Goal: Transaction & Acquisition: Obtain resource

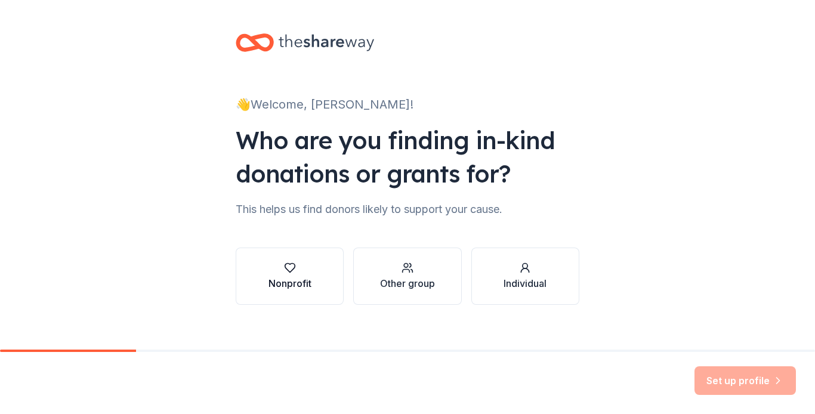
click at [292, 275] on div "Nonprofit" at bounding box center [290, 276] width 43 height 29
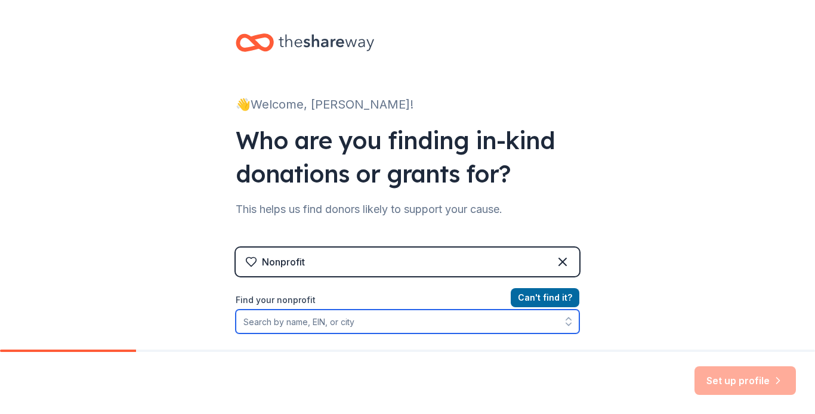
click at [262, 323] on input "Find your nonprofit" at bounding box center [408, 322] width 344 height 24
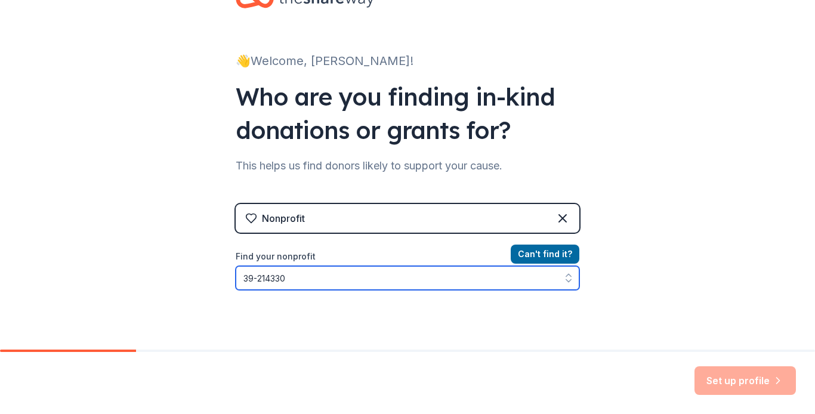
type input "39-2143305"
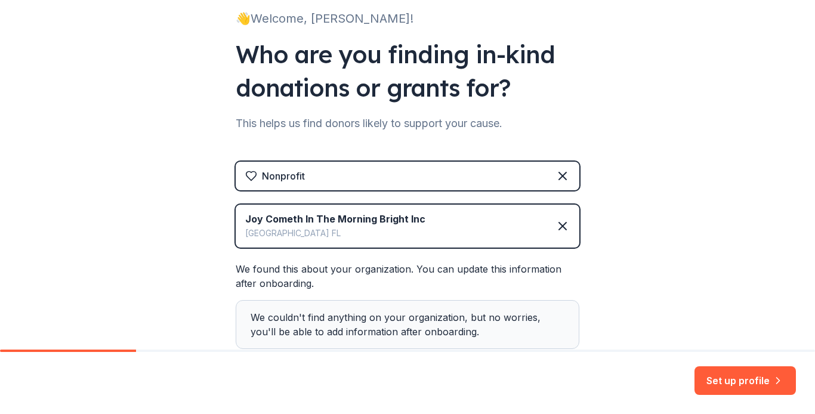
scroll to position [163, 0]
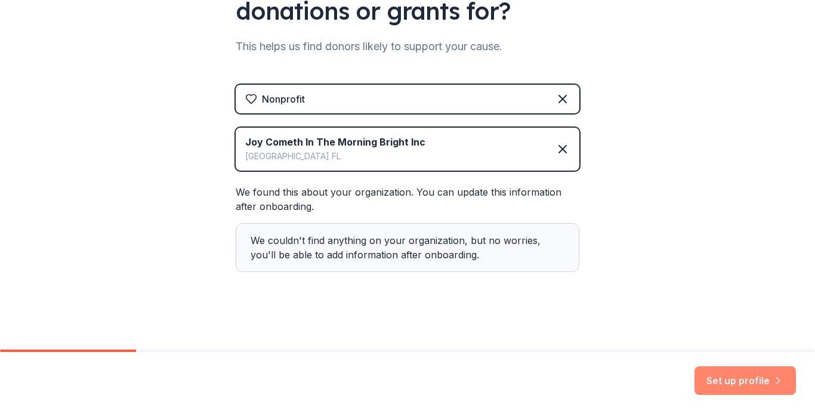
click at [741, 387] on button "Set up profile" at bounding box center [745, 380] width 101 height 29
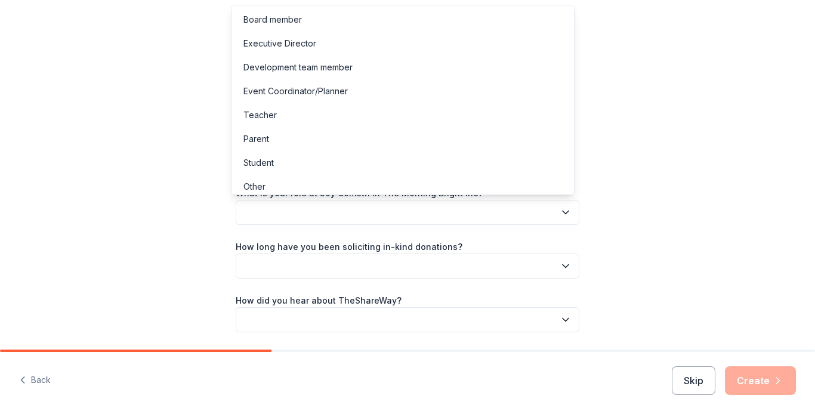
click at [280, 211] on button "button" at bounding box center [408, 212] width 344 height 25
click at [260, 16] on div "Board member" at bounding box center [272, 20] width 58 height 14
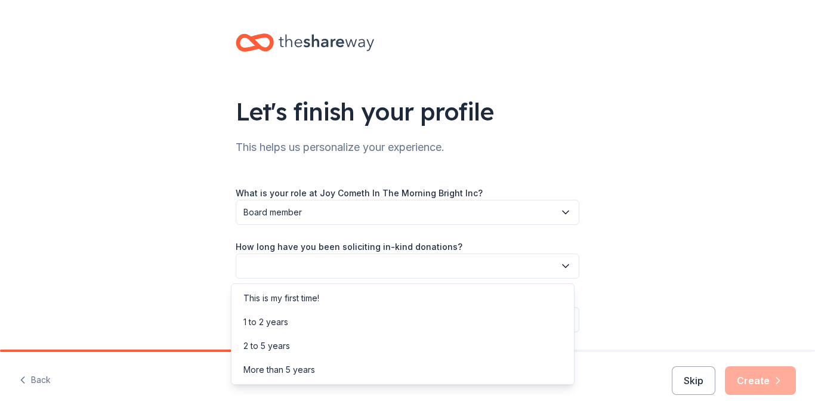
click at [563, 267] on icon "button" at bounding box center [566, 266] width 6 height 3
click at [285, 299] on div "This is my first time!" at bounding box center [281, 298] width 76 height 14
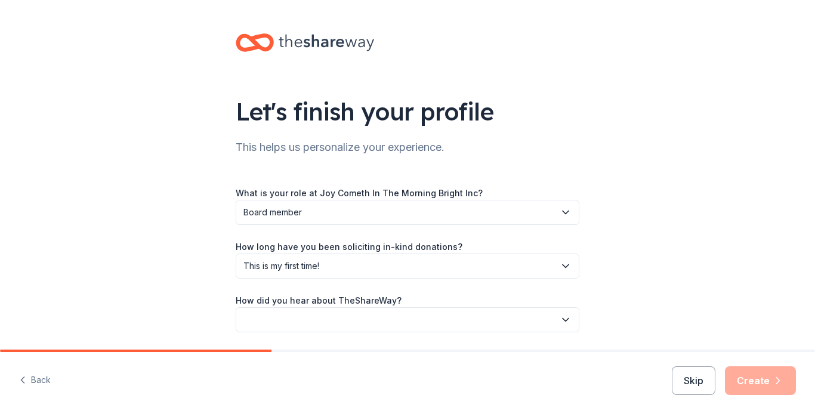
click at [377, 319] on button "button" at bounding box center [408, 319] width 344 height 25
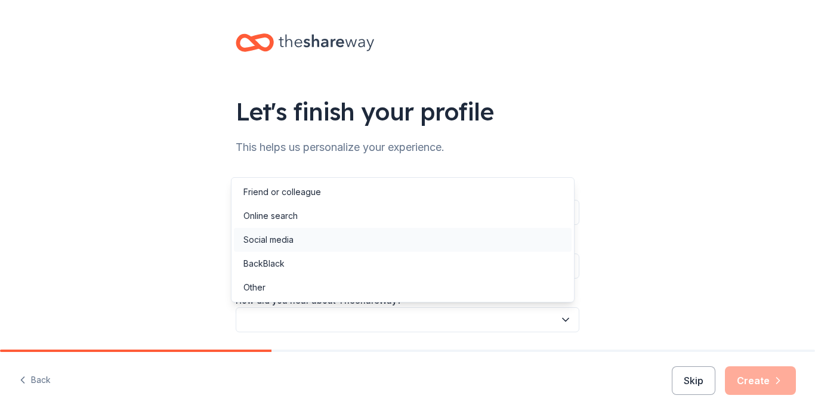
click at [259, 235] on div "Social media" at bounding box center [268, 240] width 50 height 14
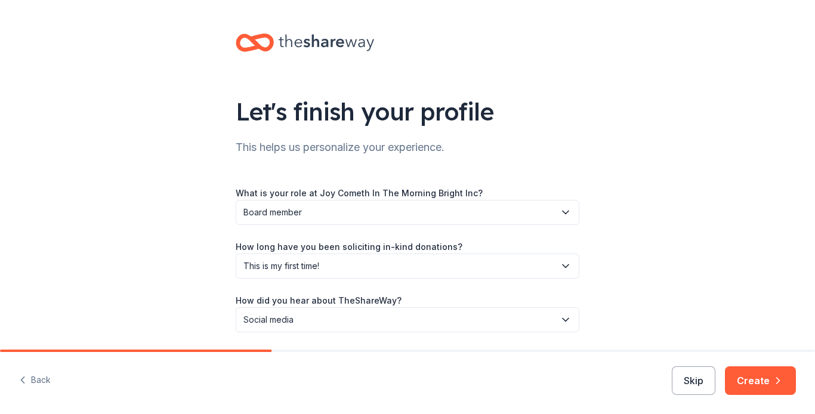
scroll to position [40, 0]
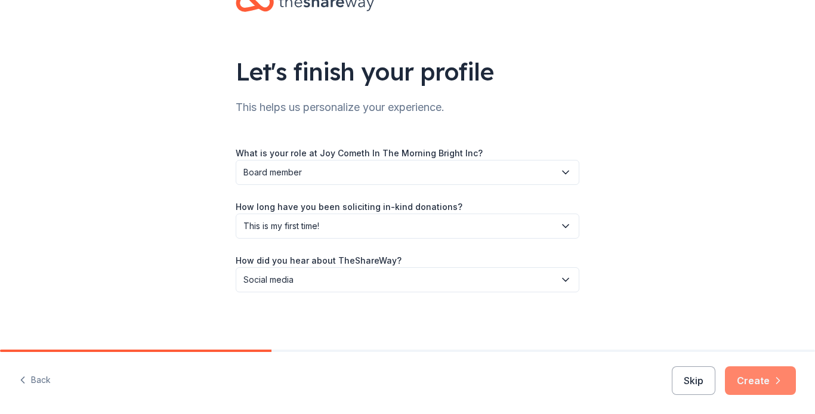
click at [769, 377] on button "Create" at bounding box center [760, 380] width 71 height 29
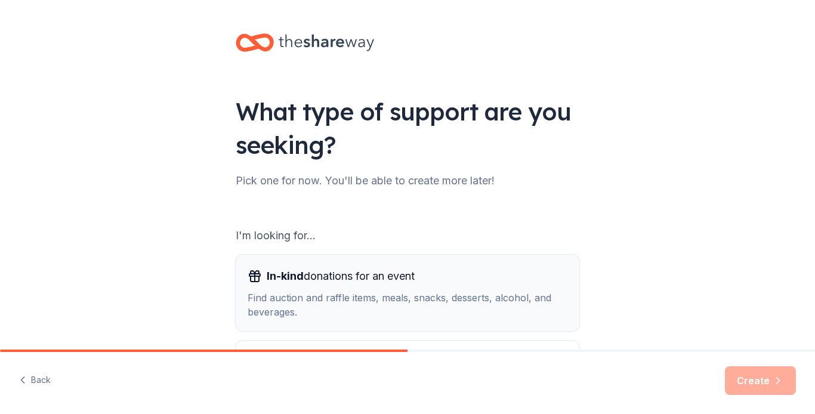
click at [421, 327] on button "In-kind donations for an event Find auction and raffle items, meals, snacks, de…" at bounding box center [408, 293] width 344 height 76
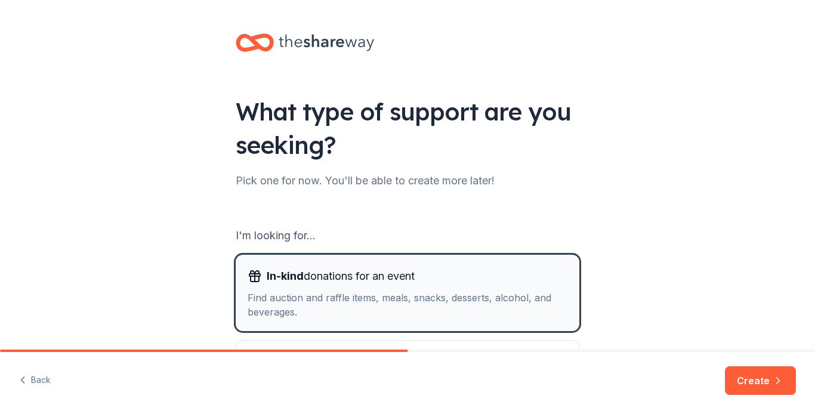
click at [422, 327] on button "In-kind donations for an event Find auction and raffle items, meals, snacks, de…" at bounding box center [408, 293] width 344 height 76
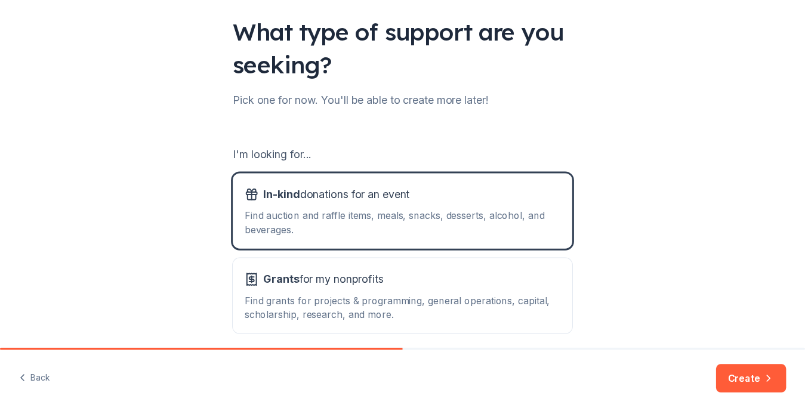
scroll to position [132, 0]
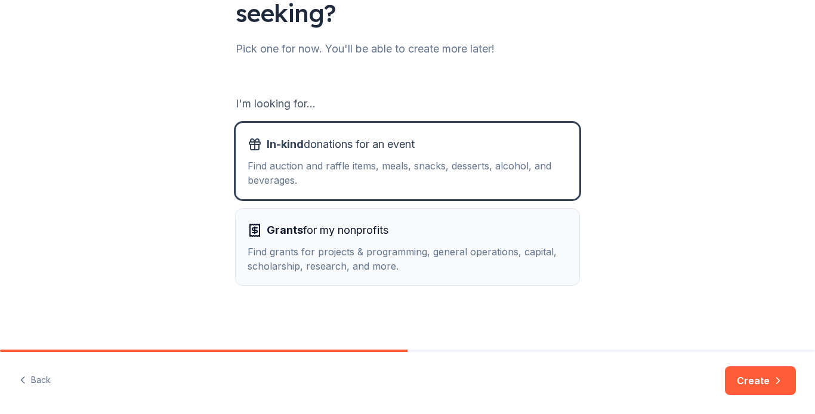
click at [399, 245] on div "Find grants for projects & programming, general operations, capital, scholarshi…" at bounding box center [408, 259] width 320 height 29
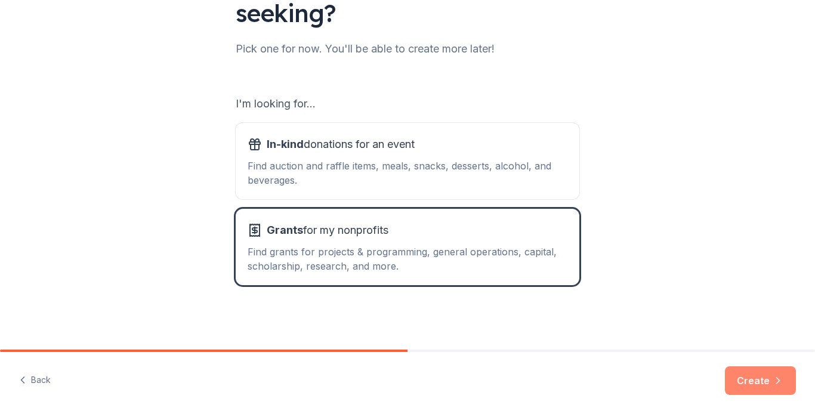
click at [756, 377] on button "Create" at bounding box center [760, 380] width 71 height 29
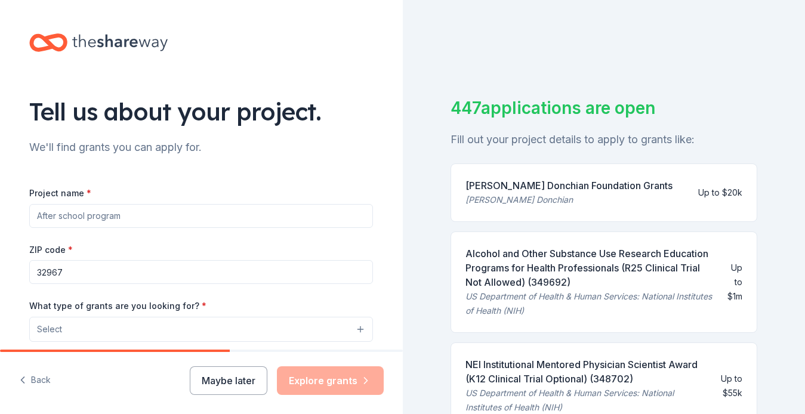
click at [163, 222] on input "Project name *" at bounding box center [201, 216] width 344 height 24
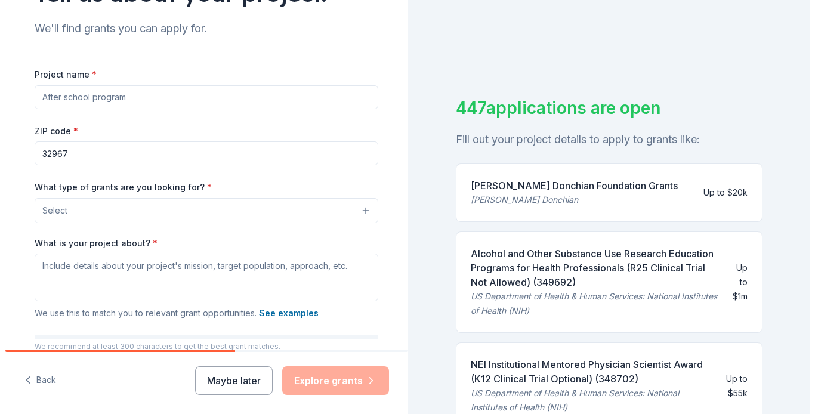
scroll to position [119, 0]
click at [356, 210] on button "Select" at bounding box center [204, 210] width 344 height 25
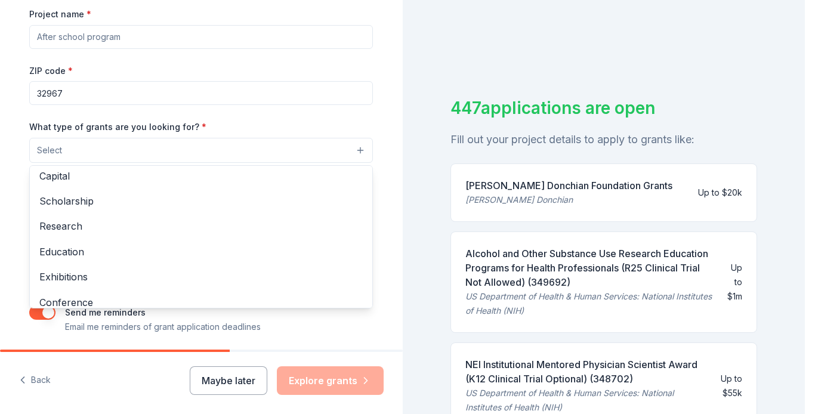
scroll to position [0, 0]
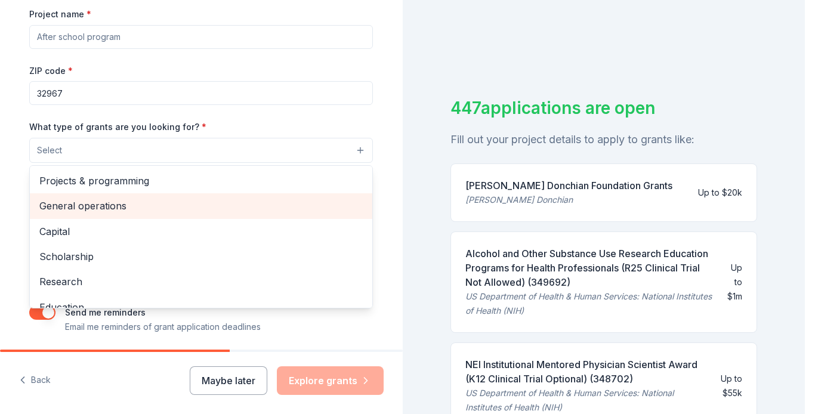
click at [117, 211] on span "General operations" at bounding box center [200, 206] width 323 height 16
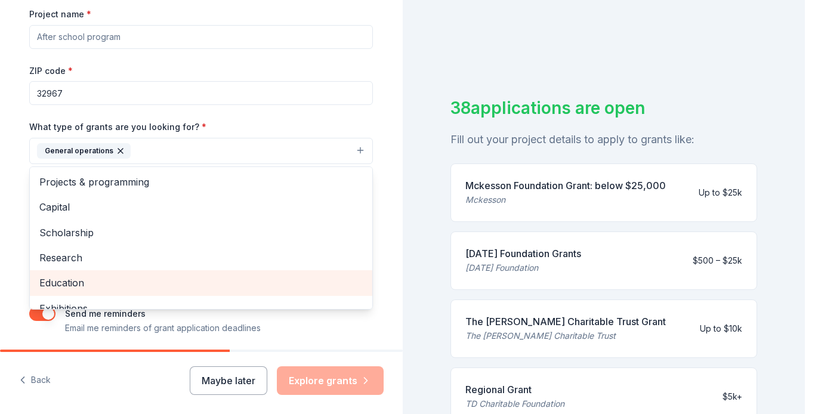
click at [67, 283] on span "Education" at bounding box center [200, 283] width 323 height 16
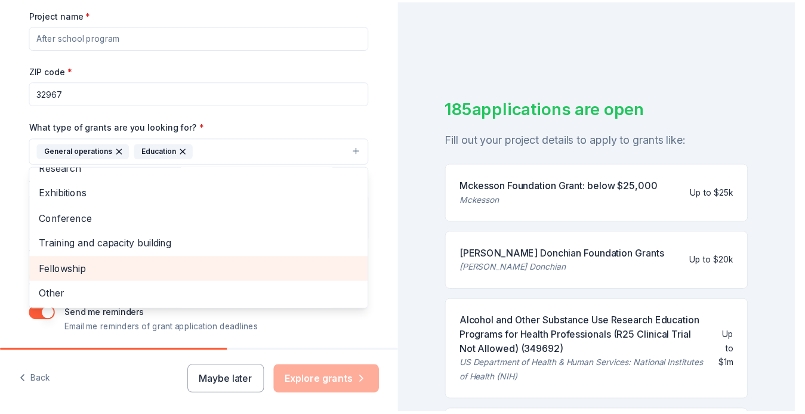
scroll to position [222, 0]
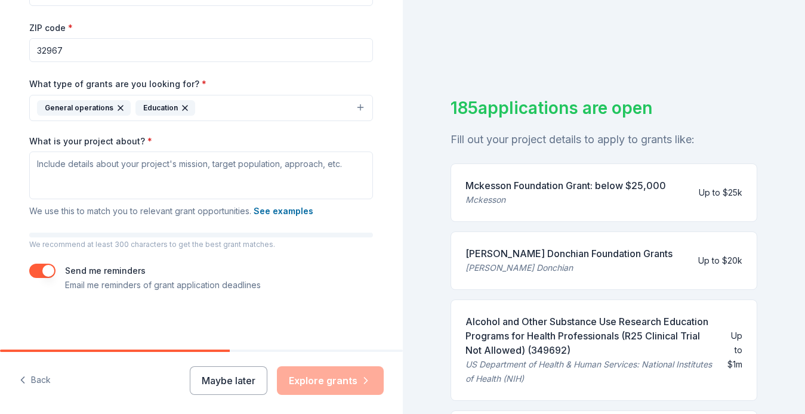
click at [306, 110] on button "General operations Education" at bounding box center [201, 108] width 344 height 26
click at [272, 214] on button "See examples" at bounding box center [284, 211] width 60 height 14
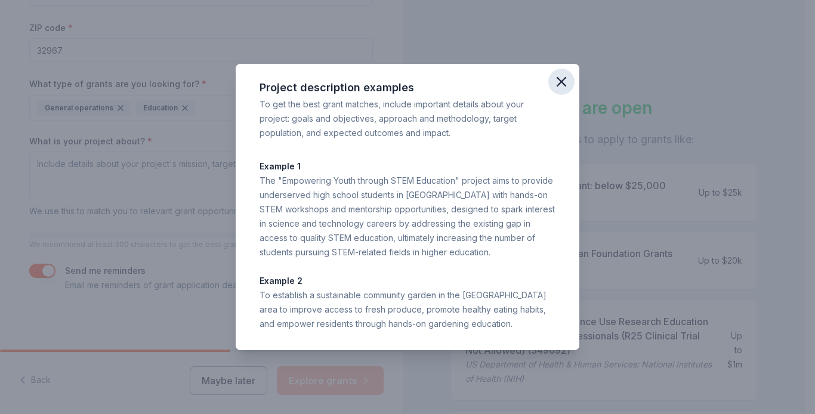
click at [560, 81] on icon "button" at bounding box center [561, 82] width 8 height 8
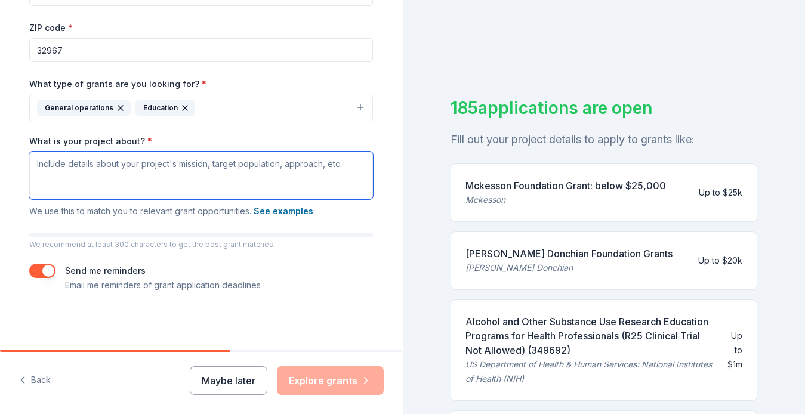
paste textarea ": Each home will provide a safe and secure space for clients to grow, 24-hour s…"
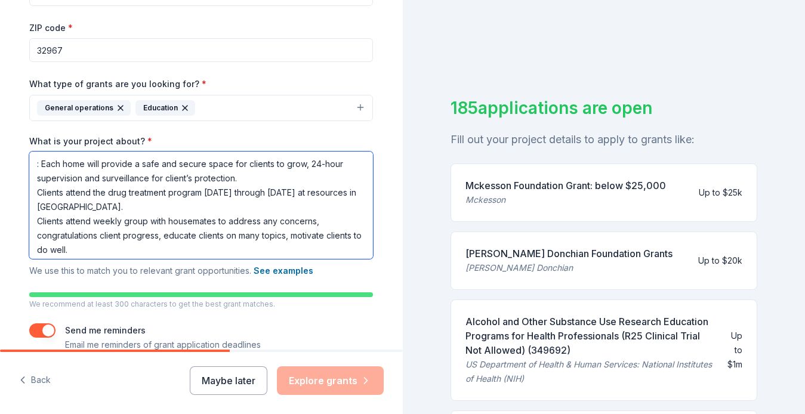
click at [29, 164] on textarea ": Each home will provide a safe and secure space for clients to grow, 24-hour s…" at bounding box center [201, 205] width 344 height 107
click at [29, 223] on textarea "Each home will provide a safe and secure space for clients to grow, 24-hour sup…" at bounding box center [201, 205] width 344 height 107
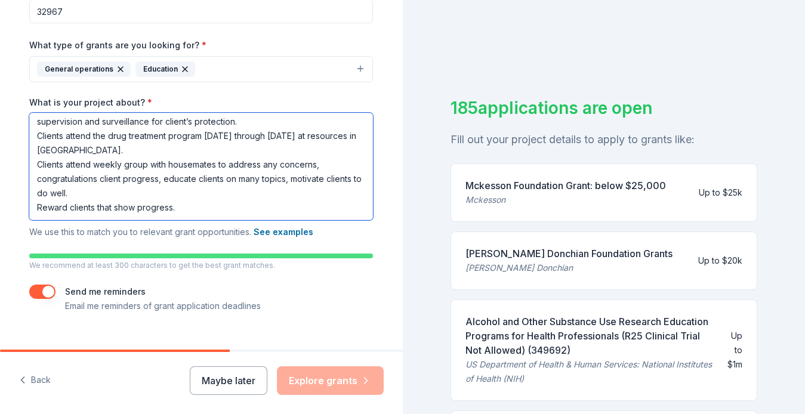
scroll to position [282, 0]
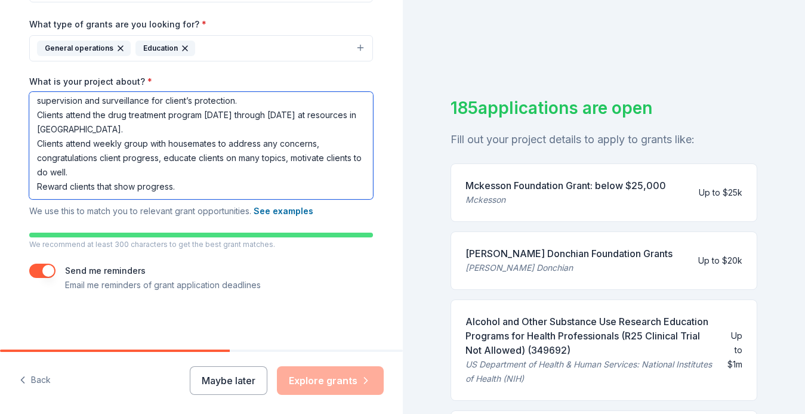
type textarea "Each home will provide a safe and secure space for clients to grow, 24-hour sup…"
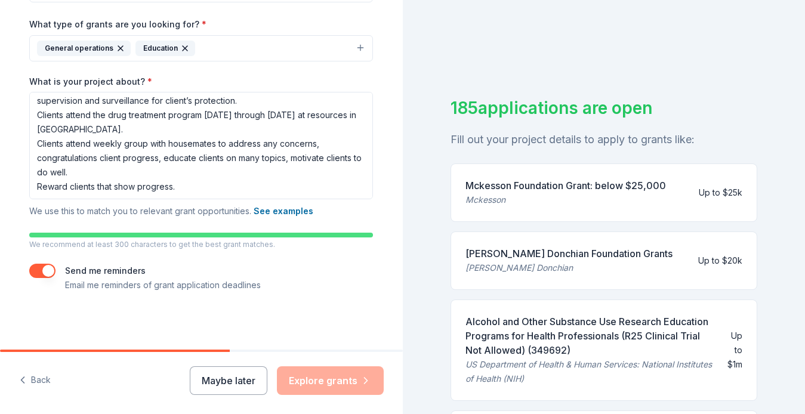
click at [377, 174] on div "Tell us about your project. We'll find grants you can apply for. Project name *…" at bounding box center [201, 33] width 382 height 631
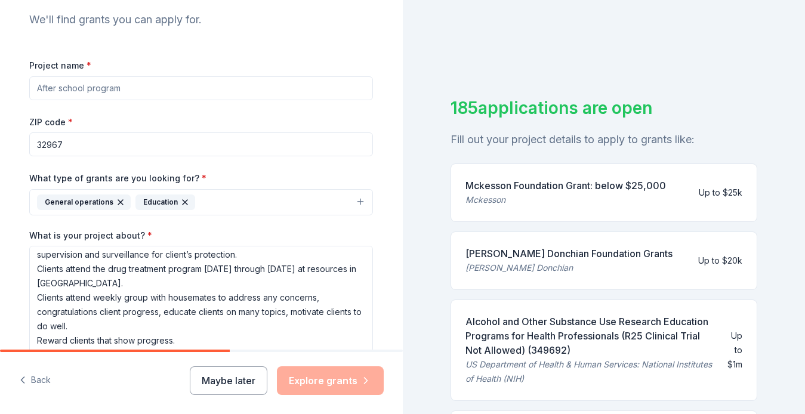
scroll to position [103, 0]
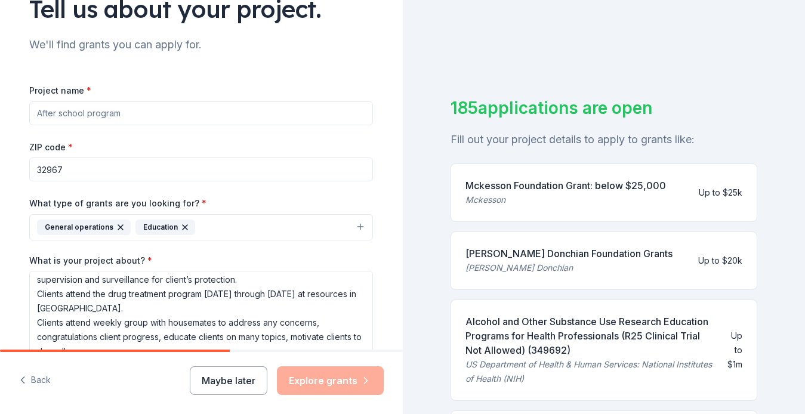
click at [32, 114] on input "Project name *" at bounding box center [201, 113] width 344 height 24
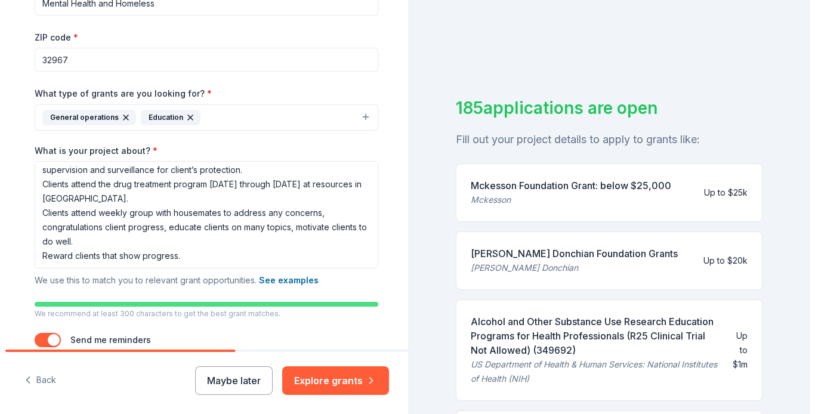
scroll to position [239, 0]
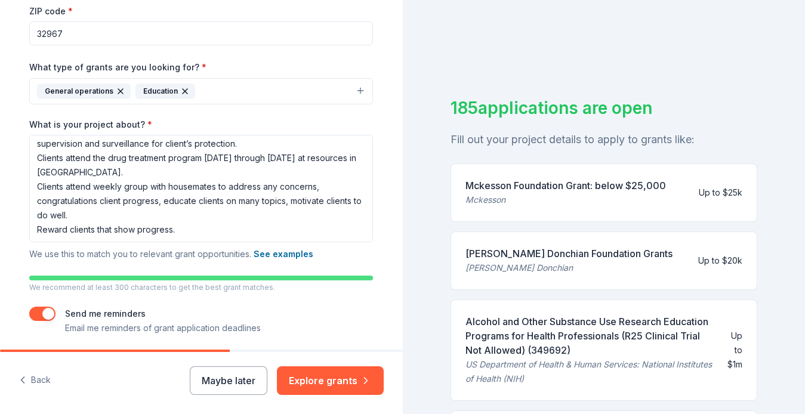
type input "Mental Health and Homeless"
click at [356, 91] on button "General operations Education" at bounding box center [201, 91] width 344 height 26
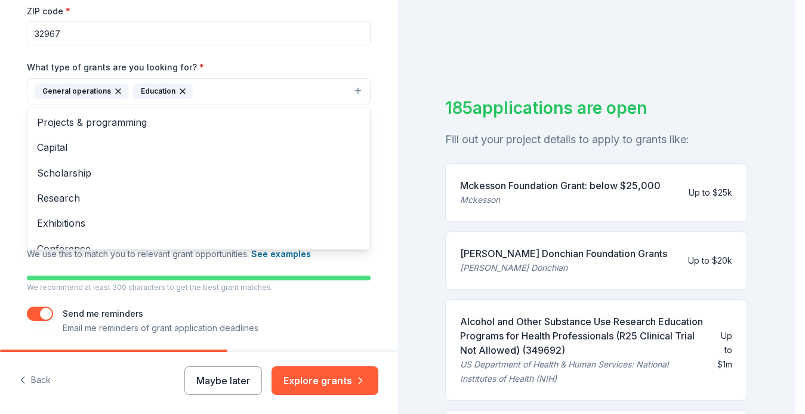
click at [322, 91] on button "General operations Education" at bounding box center [199, 91] width 344 height 26
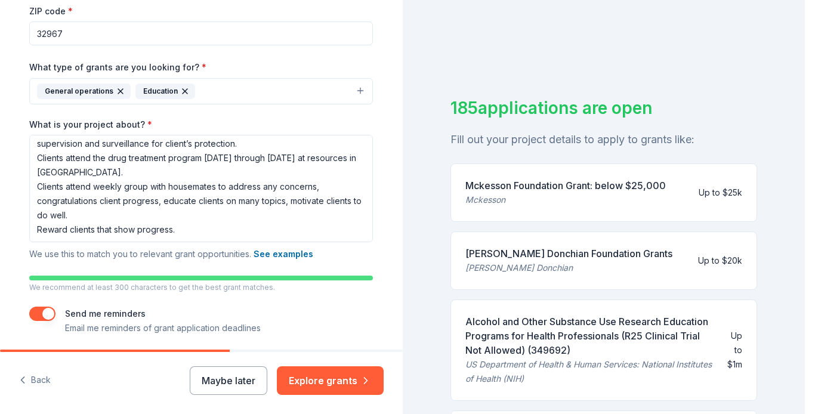
click at [354, 88] on button "General operations Education" at bounding box center [201, 91] width 344 height 26
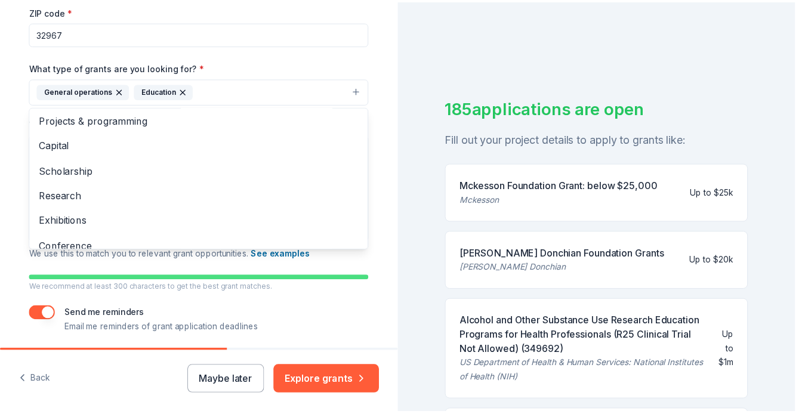
scroll to position [0, 0]
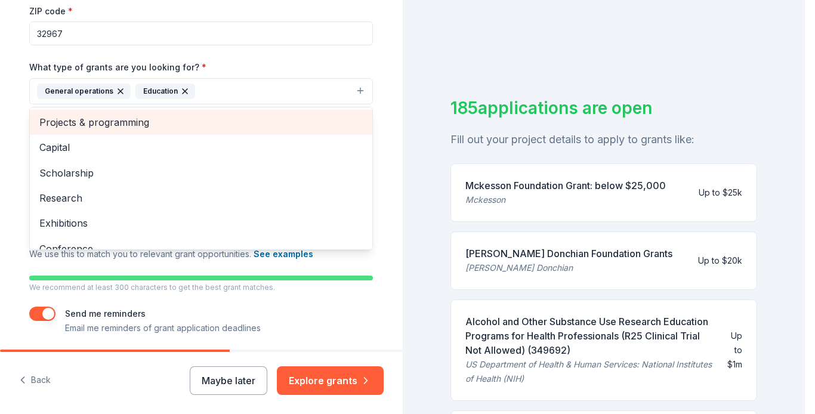
click at [148, 121] on span "Projects & programming" at bounding box center [200, 123] width 323 height 16
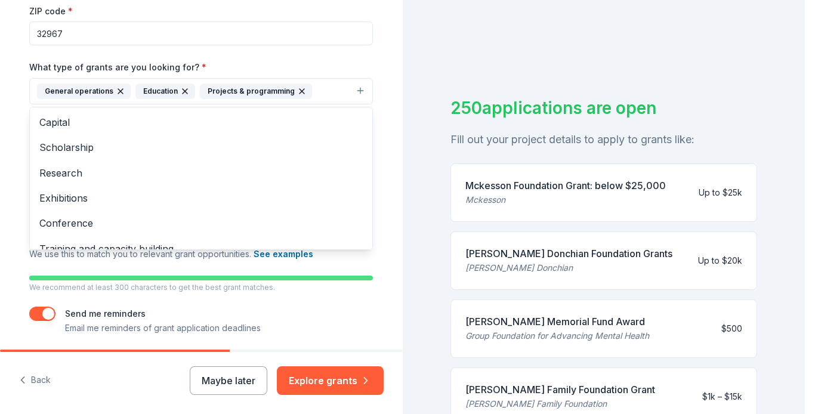
click at [384, 237] on div "Tell us about your project. We'll find grants you can apply for. Project name *…" at bounding box center [201, 76] width 382 height 631
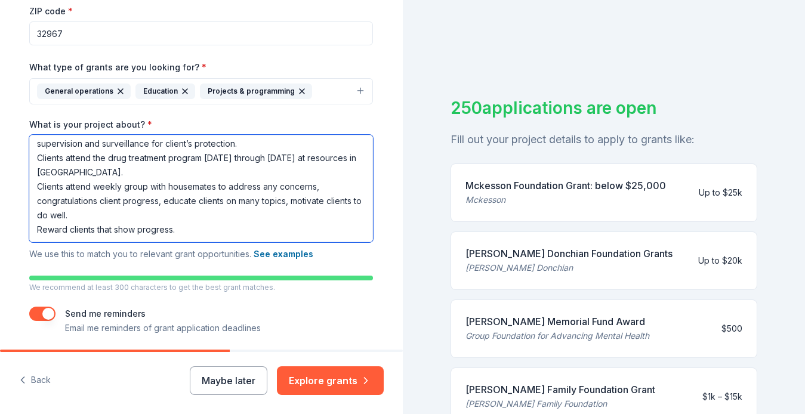
click at [263, 226] on textarea "Each home will provide a safe and secure space for clients to grow, 24-hour sup…" at bounding box center [201, 188] width 344 height 107
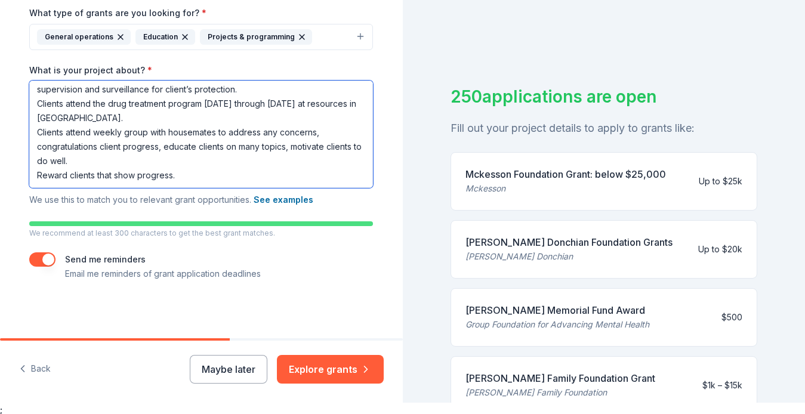
scroll to position [14, 0]
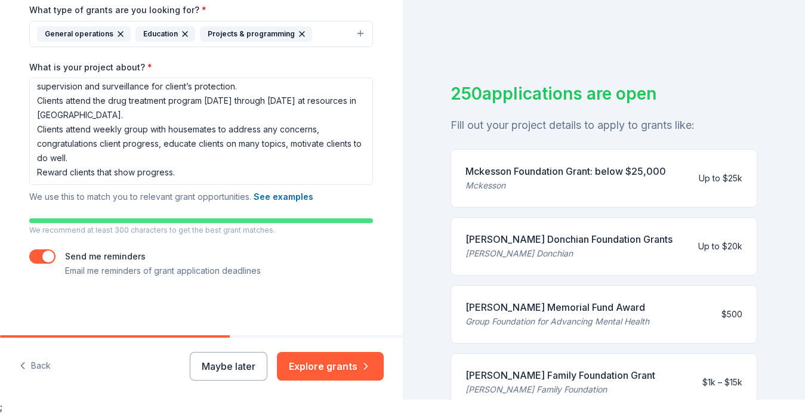
click at [325, 363] on button "Explore grants" at bounding box center [330, 366] width 107 height 29
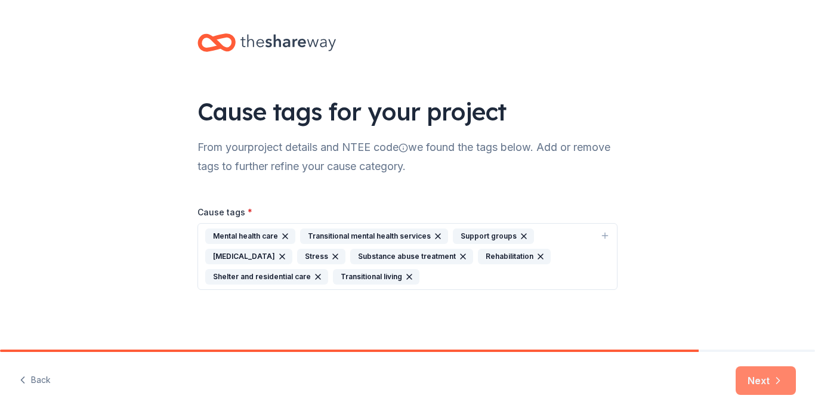
click at [760, 381] on button "Next" at bounding box center [766, 380] width 60 height 29
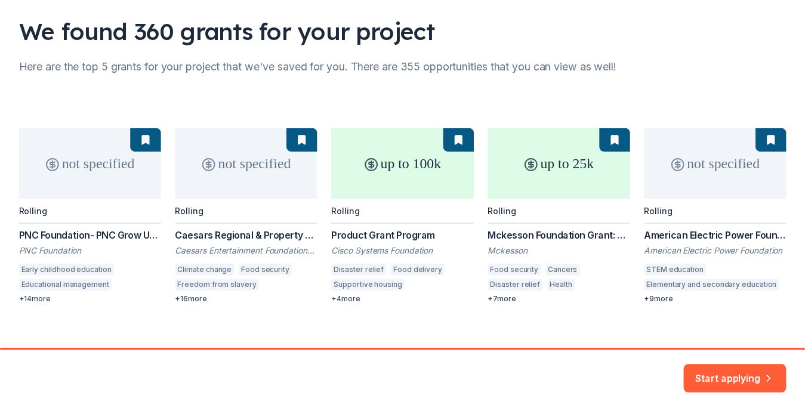
scroll to position [95, 0]
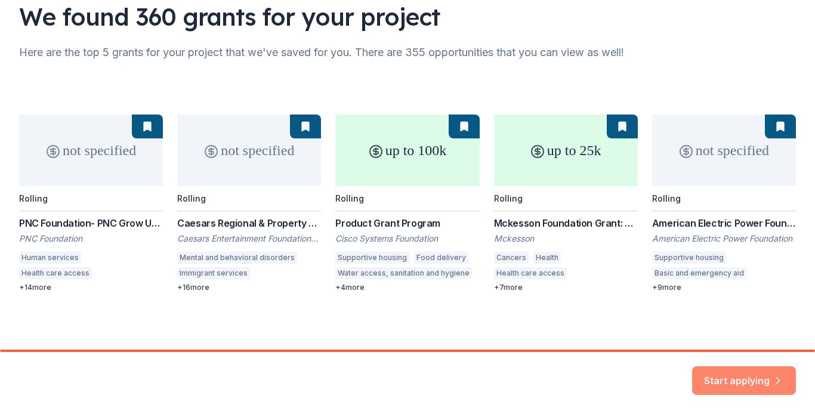
click at [743, 374] on button "Start applying" at bounding box center [744, 373] width 104 height 29
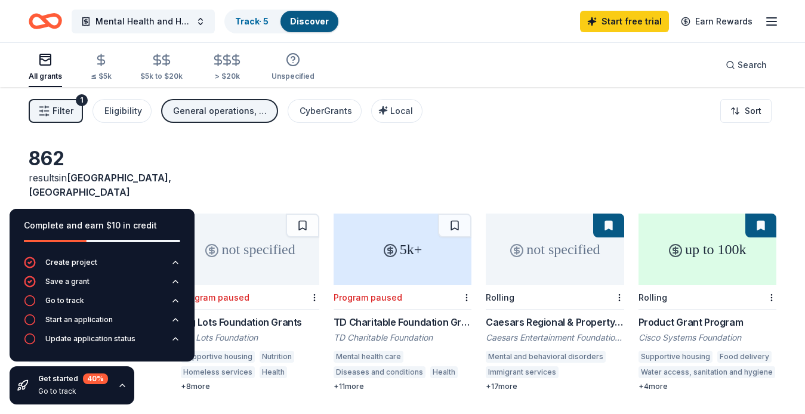
click at [9, 176] on div "862 results in Vero Beach, FL not specified Rolling PNC Foundation- PNC Grow Up…" at bounding box center [402, 390] width 805 height 606
click at [152, 207] on div "Complete and earn $10 in credit Create project Save a grant Go to track Start a…" at bounding box center [102, 306] width 204 height 215
click at [175, 260] on icon "button" at bounding box center [176, 263] width 10 height 10
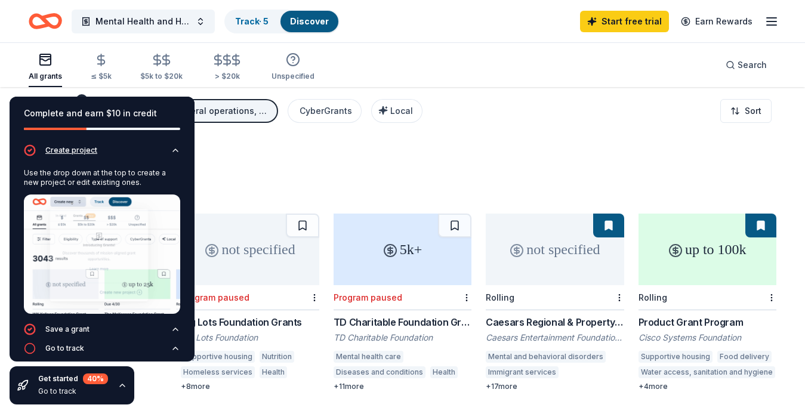
click at [173, 150] on icon "button" at bounding box center [175, 150] width 5 height 2
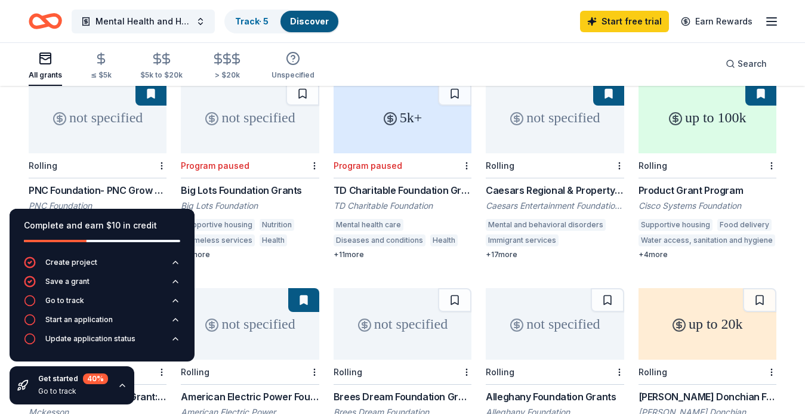
scroll to position [146, 0]
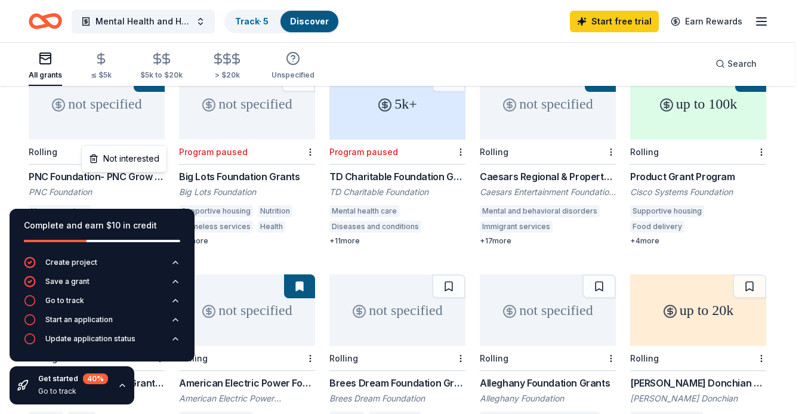
click at [161, 138] on html "Mental Health and Homeless Track · 5 Discover Start free trial Earn Rewards All…" at bounding box center [402, 61] width 805 height 414
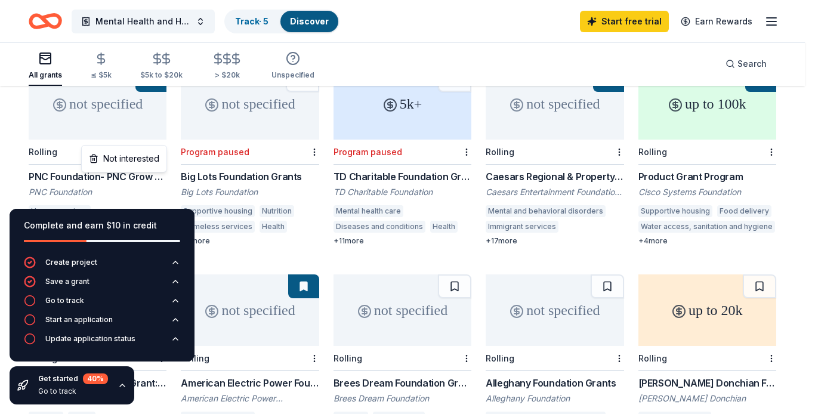
click at [161, 138] on html "Mental Health and Homeless Track · 5 Discover Start free trial Earn Rewards All…" at bounding box center [407, 61] width 815 height 414
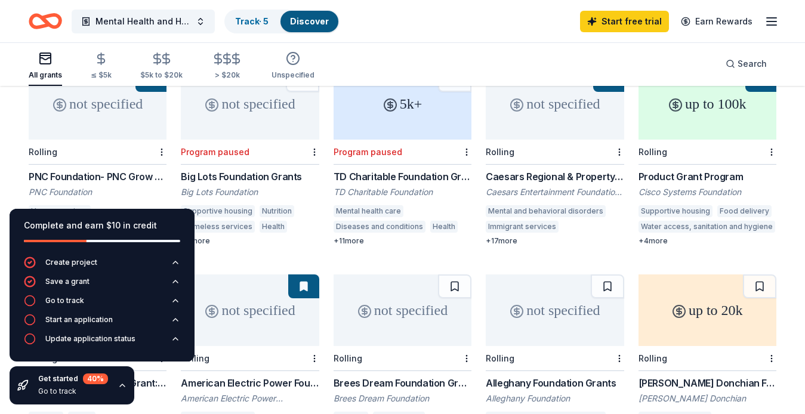
click at [76, 169] on div "PNC Foundation- PNC Grow Up Great" at bounding box center [98, 176] width 138 height 14
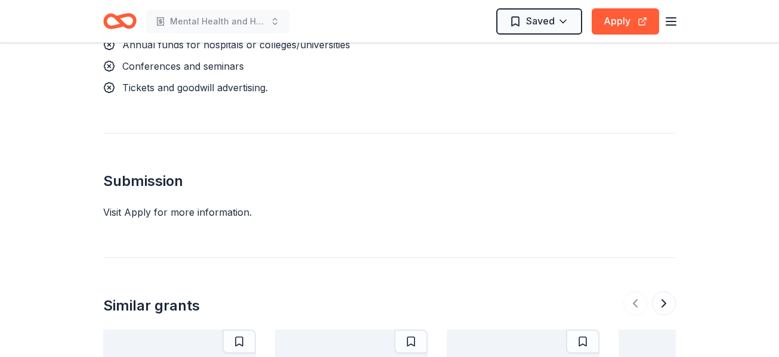
scroll to position [1731, 0]
click at [624, 22] on button "Apply" at bounding box center [625, 21] width 67 height 26
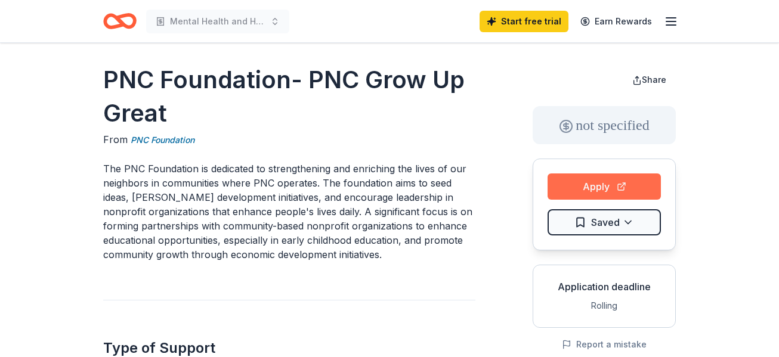
scroll to position [60, 0]
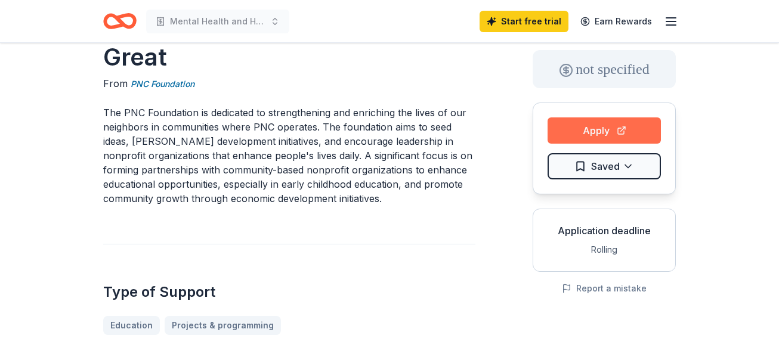
click at [581, 133] on button "Apply" at bounding box center [604, 131] width 113 height 26
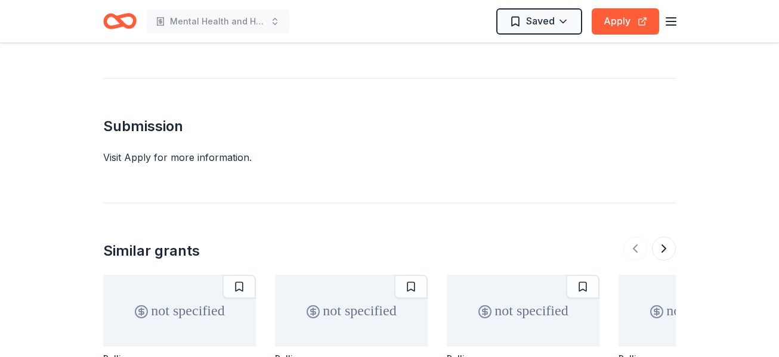
scroll to position [1743, 0]
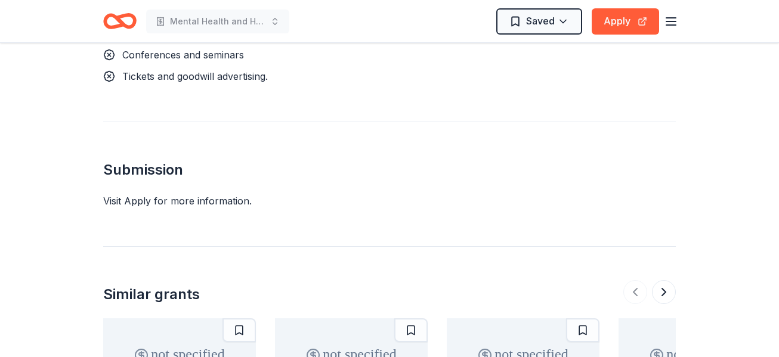
click at [671, 23] on icon "button" at bounding box center [671, 21] width 14 height 14
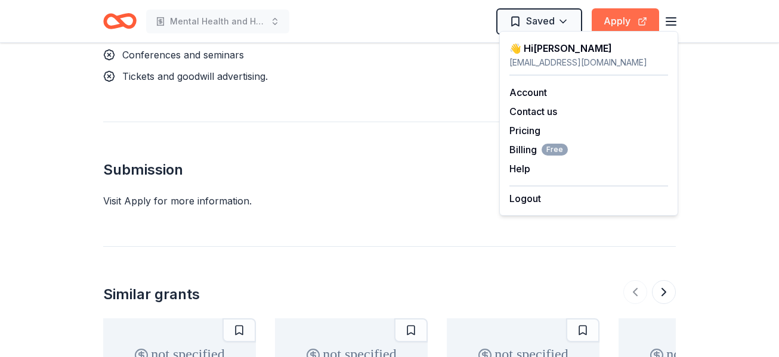
click at [613, 14] on button "Apply" at bounding box center [625, 21] width 67 height 26
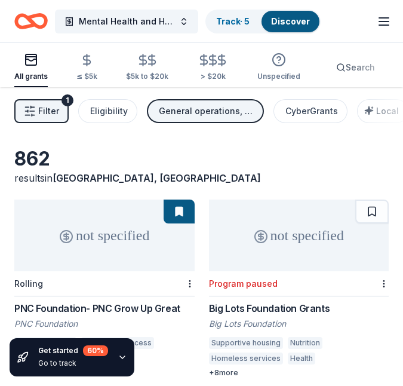
click at [101, 308] on div "PNC Foundation- PNC Grow Up Great" at bounding box center [104, 308] width 180 height 14
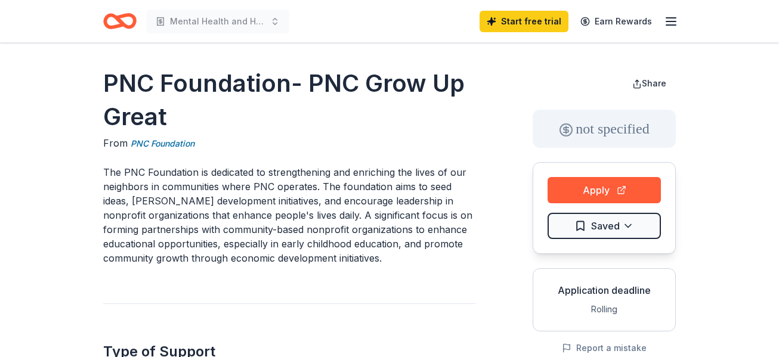
scroll to position [60, 0]
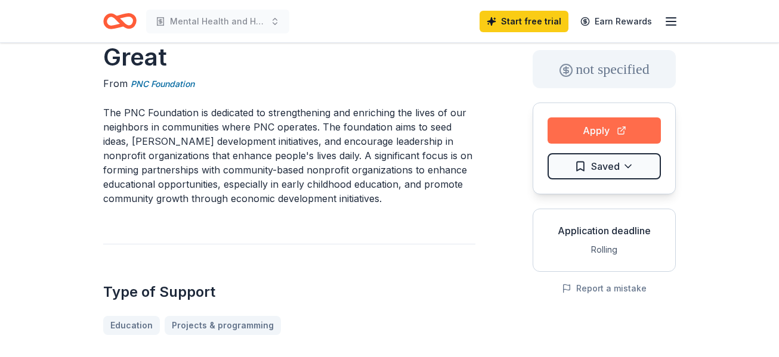
click at [590, 131] on button "Apply" at bounding box center [604, 131] width 113 height 26
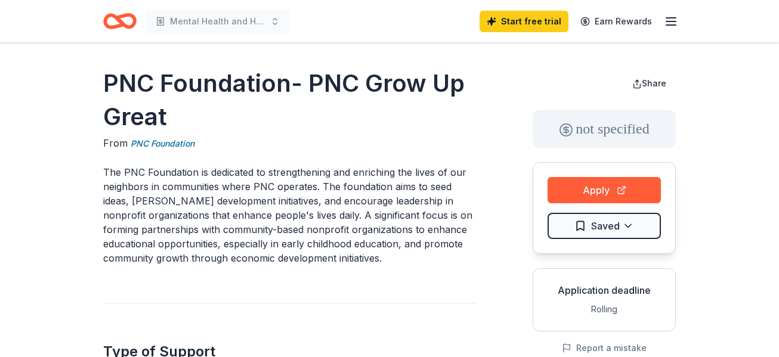
click at [121, 21] on icon "Home" at bounding box center [125, 21] width 19 height 12
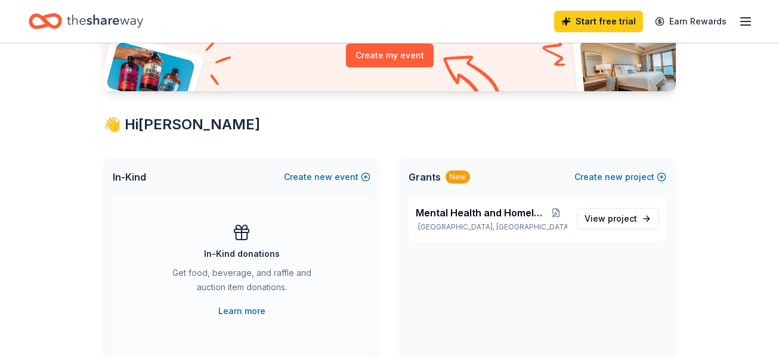
scroll to position [179, 0]
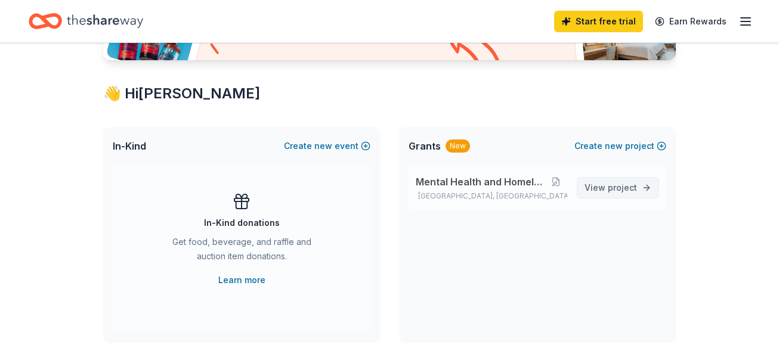
click at [649, 190] on link "View project" at bounding box center [618, 187] width 82 height 21
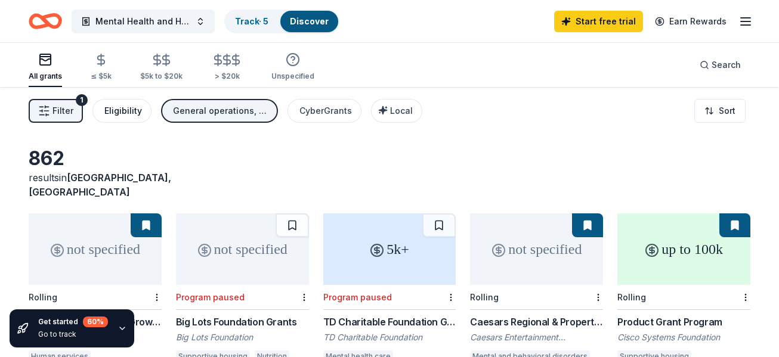
click at [128, 107] on div "Eligibility" at bounding box center [123, 111] width 38 height 14
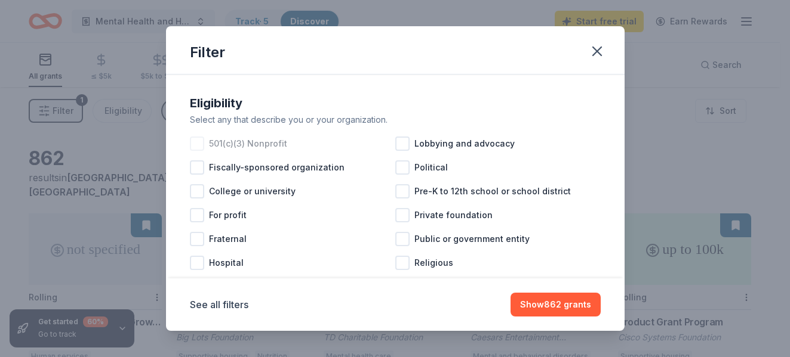
click at [195, 145] on div at bounding box center [197, 144] width 14 height 14
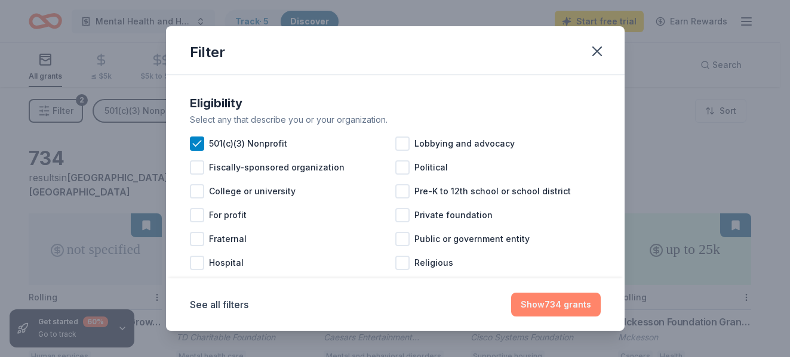
click at [559, 307] on button "Show 734 grants" at bounding box center [556, 305] width 90 height 24
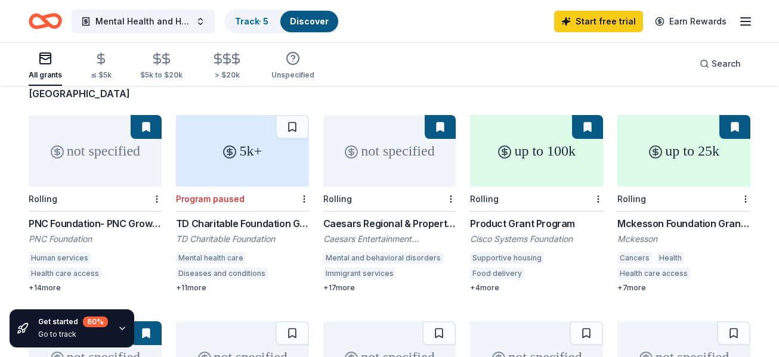
scroll to position [119, 0]
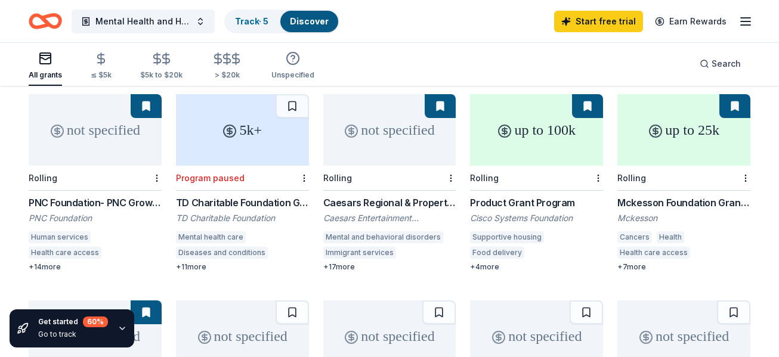
click at [365, 196] on div "Caesars Regional & Property Giving" at bounding box center [389, 203] width 133 height 14
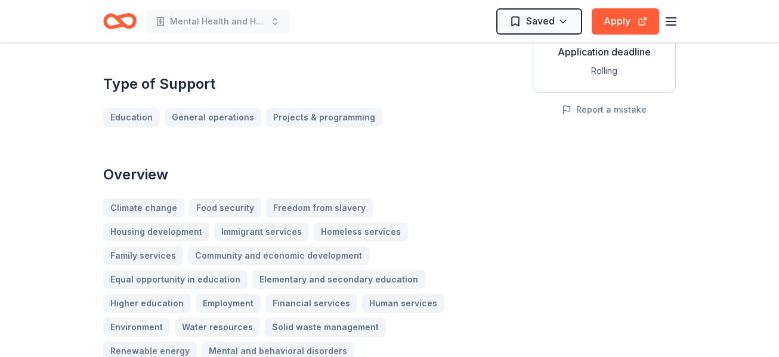
scroll to position [298, 0]
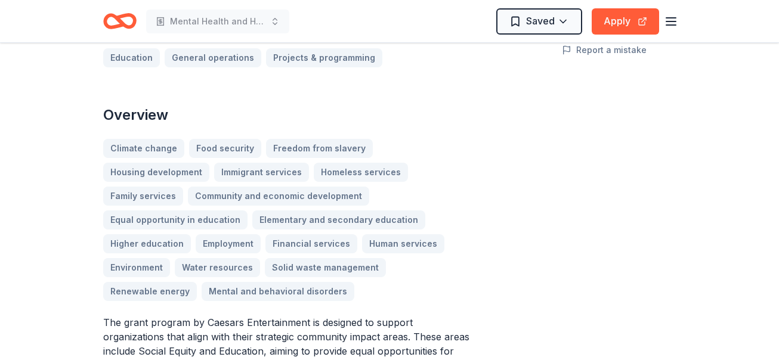
click at [224, 146] on div "Climate change Food security Freedom from slavery Housing development Immigrant…" at bounding box center [289, 220] width 372 height 162
click at [206, 150] on div "Climate change Food security Freedom from slavery Housing development Immigrant…" at bounding box center [289, 220] width 372 height 162
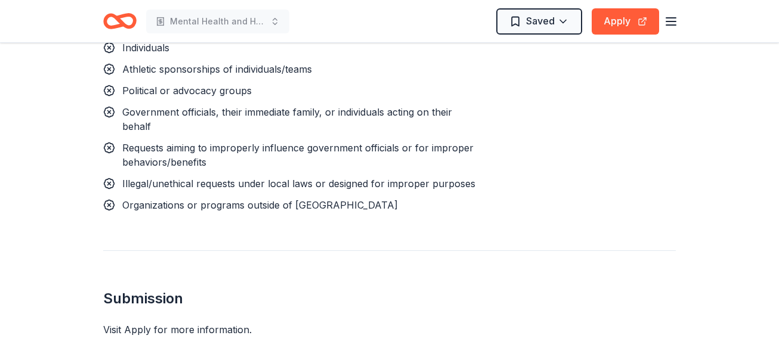
scroll to position [1552, 0]
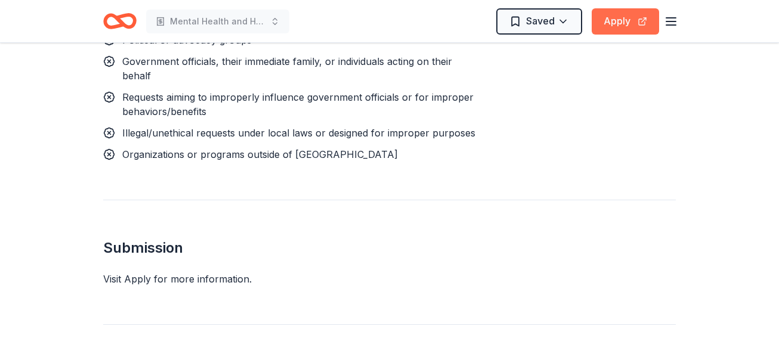
click at [624, 20] on button "Apply" at bounding box center [625, 21] width 67 height 26
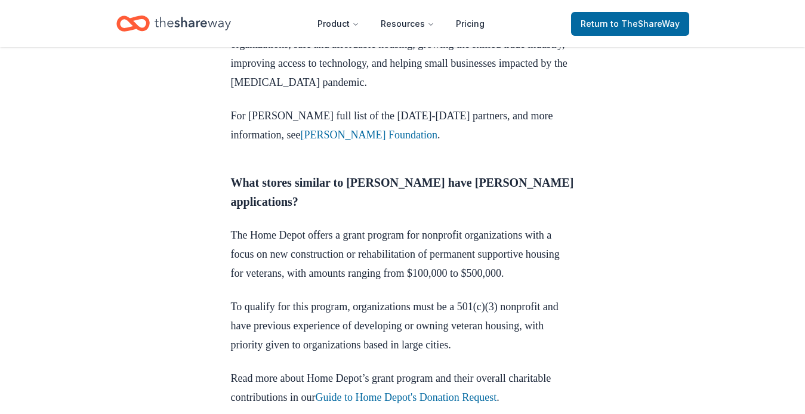
scroll to position [776, 0]
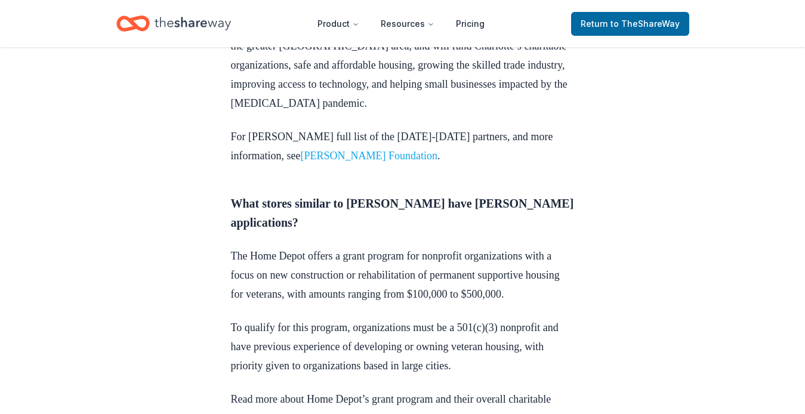
click at [300, 150] on link "[PERSON_NAME] Foundation" at bounding box center [368, 156] width 137 height 12
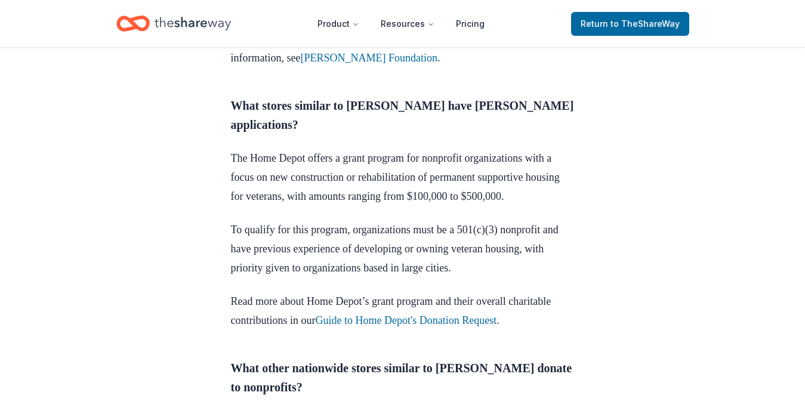
scroll to position [895, 0]
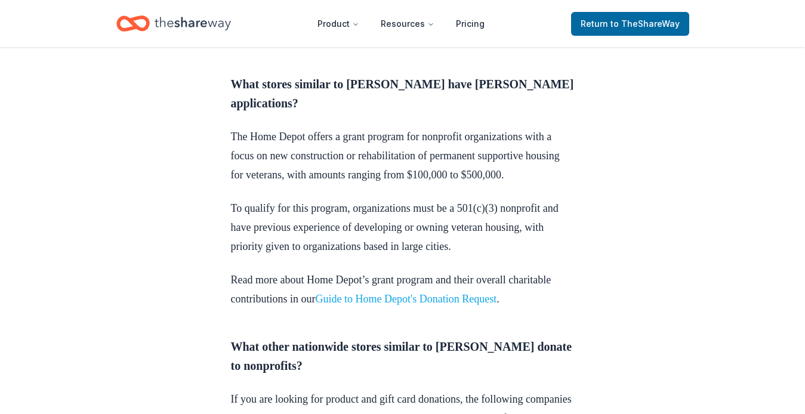
click at [471, 293] on link "Guide to Home Depot's Donation Request" at bounding box center [406, 299] width 181 height 12
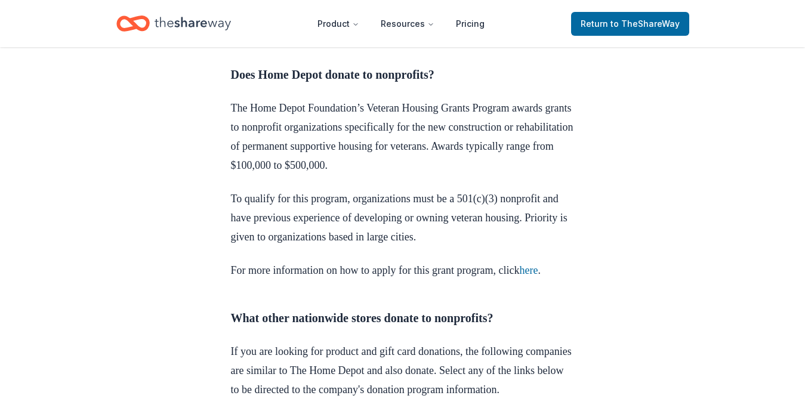
scroll to position [477, 0]
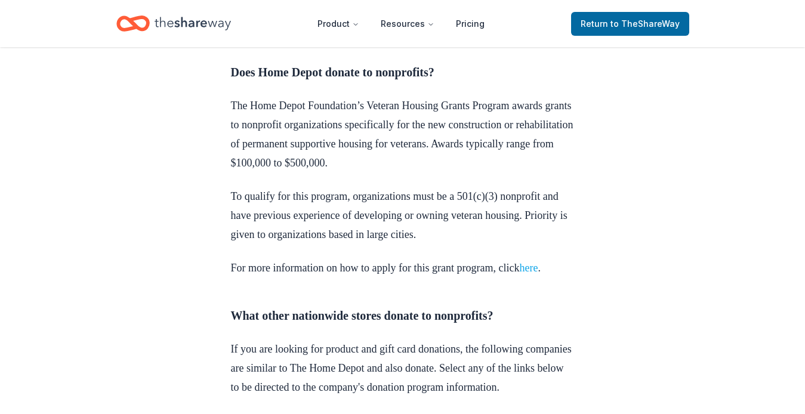
click at [538, 269] on link "here" at bounding box center [528, 268] width 19 height 12
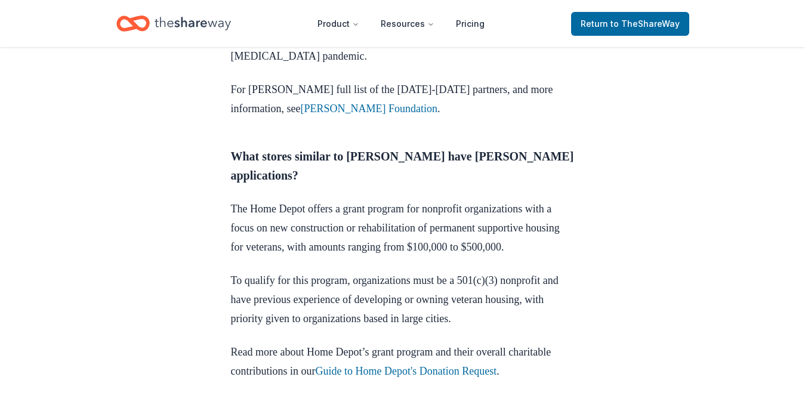
scroll to position [835, 0]
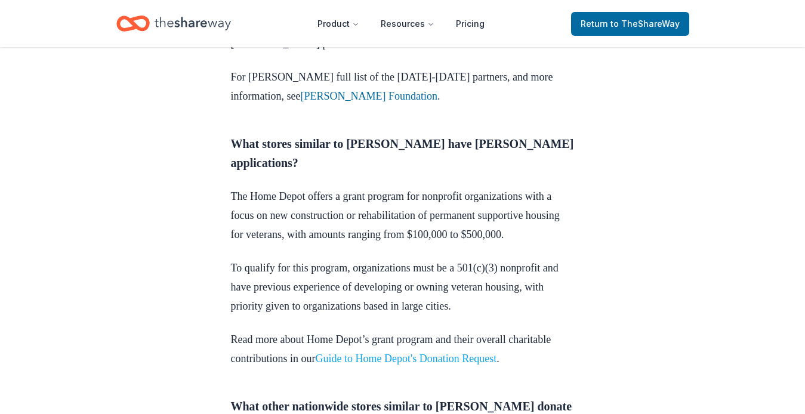
click at [445, 353] on link "Guide to Home Depot's Donation Request" at bounding box center [406, 359] width 181 height 12
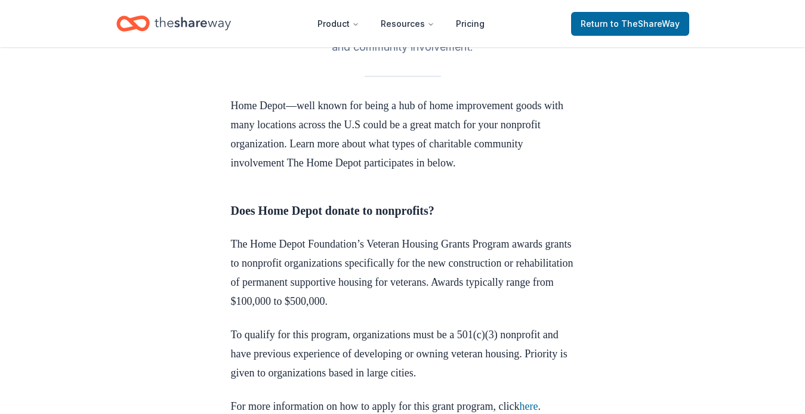
scroll to position [418, 0]
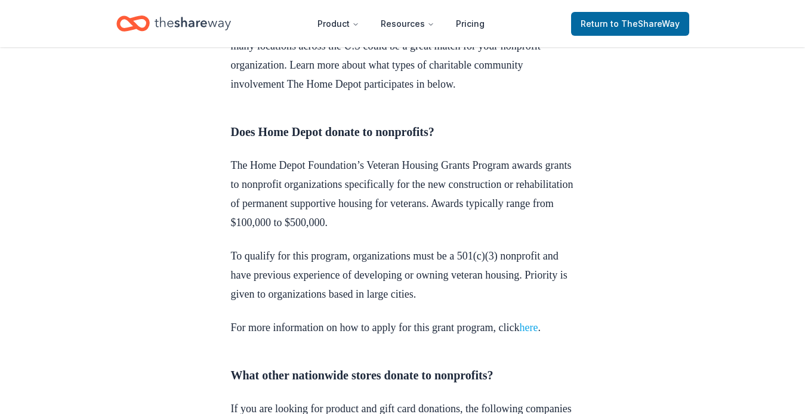
click at [538, 328] on link "here" at bounding box center [528, 328] width 19 height 12
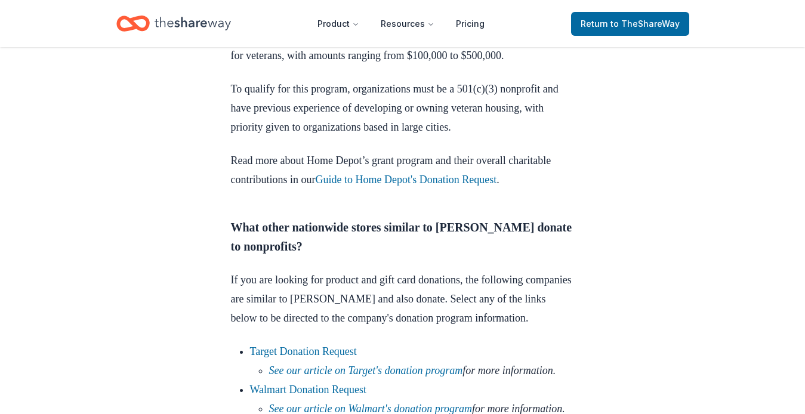
scroll to position [1074, 0]
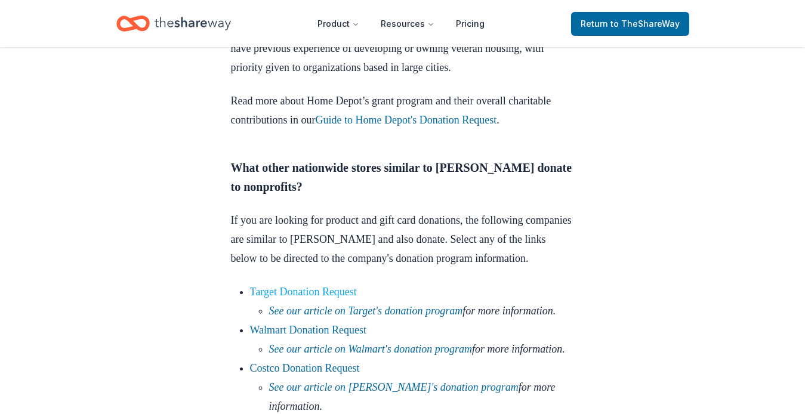
click at [304, 296] on link "Target Donation Request" at bounding box center [303, 292] width 107 height 12
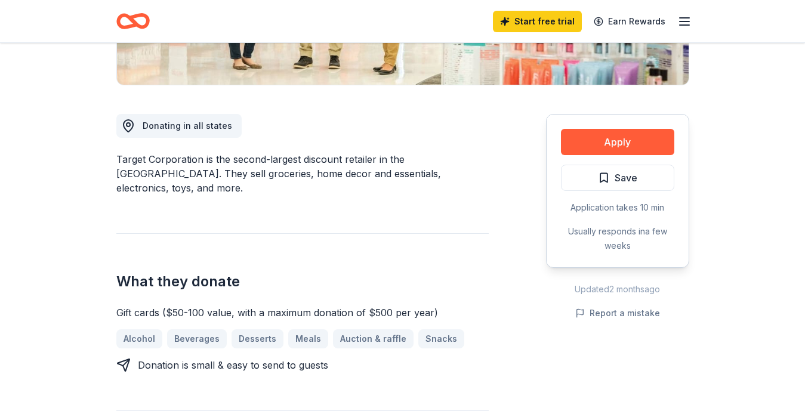
scroll to position [298, 0]
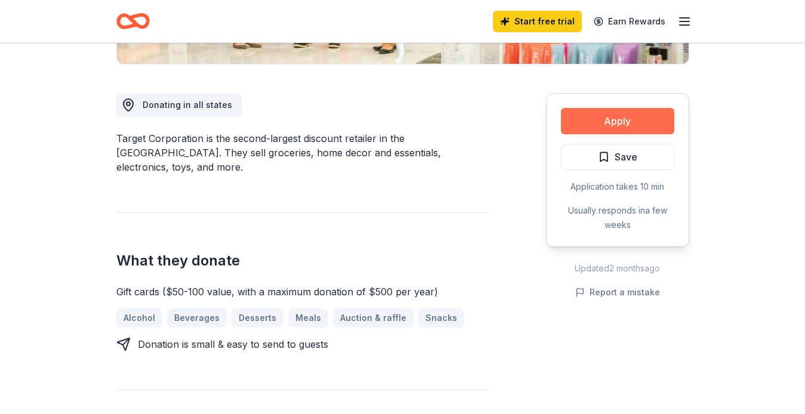
click at [607, 119] on button "Apply" at bounding box center [617, 121] width 113 height 26
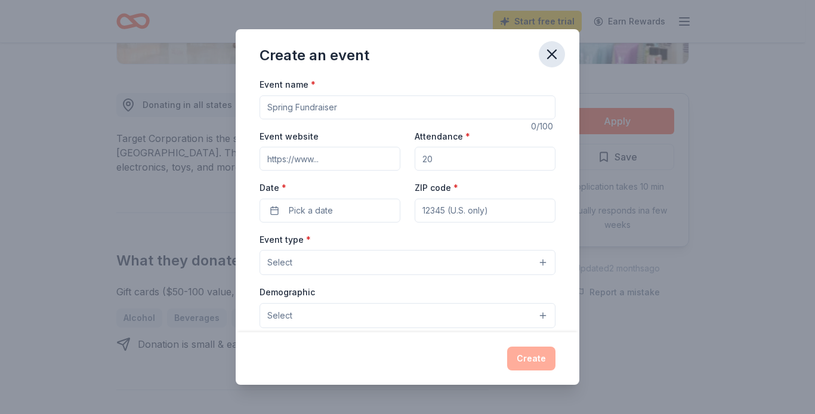
click at [545, 60] on icon "button" at bounding box center [552, 54] width 17 height 17
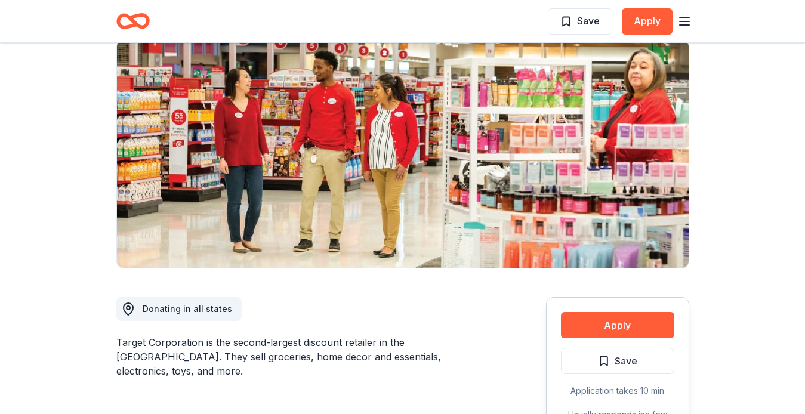
scroll to position [0, 0]
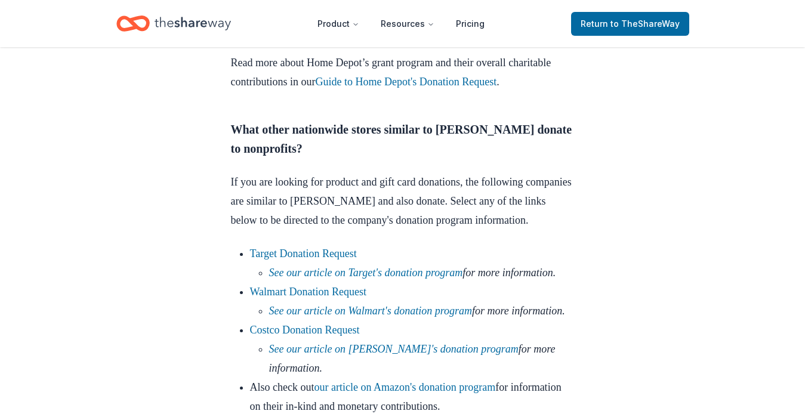
scroll to position [1134, 0]
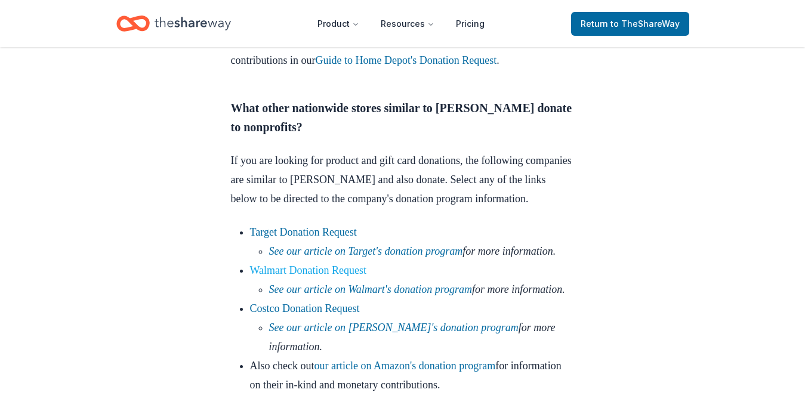
click at [285, 276] on link "Walmart Donation Request" at bounding box center [308, 270] width 117 height 12
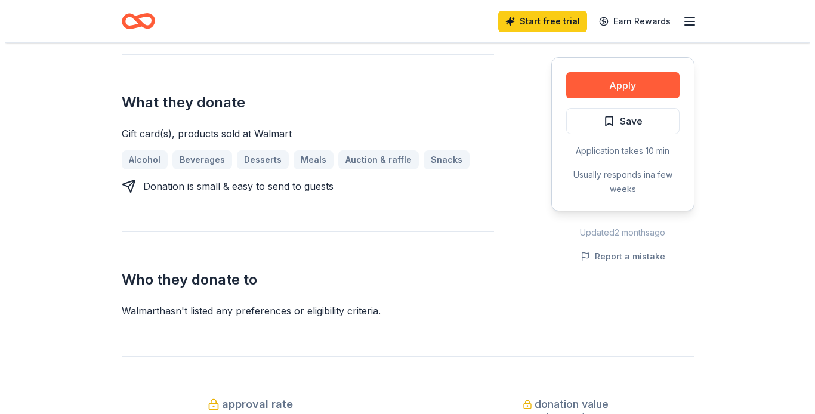
scroll to position [418, 0]
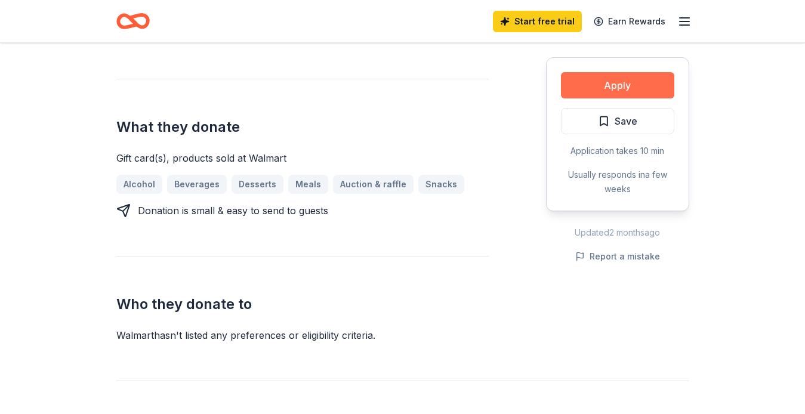
click at [597, 84] on button "Apply" at bounding box center [617, 85] width 113 height 26
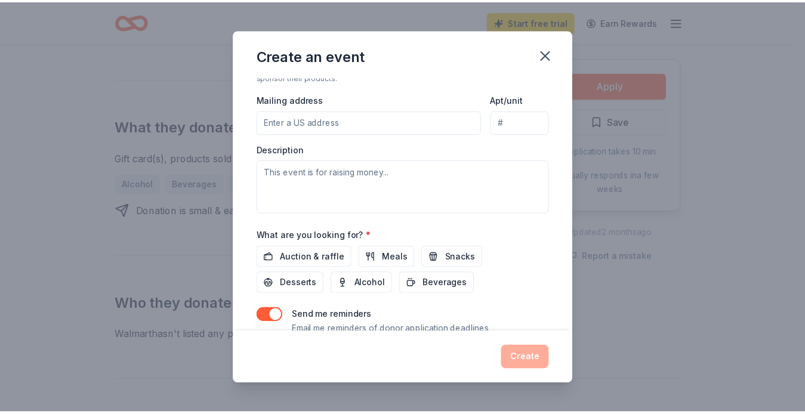
scroll to position [315, 0]
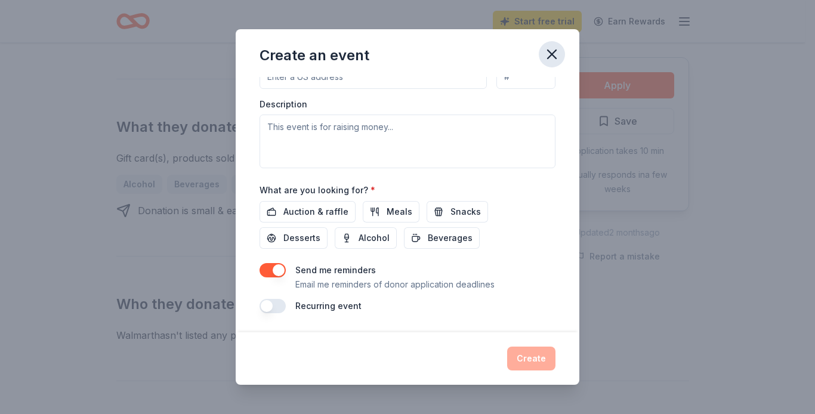
click at [555, 57] on icon "button" at bounding box center [552, 54] width 8 height 8
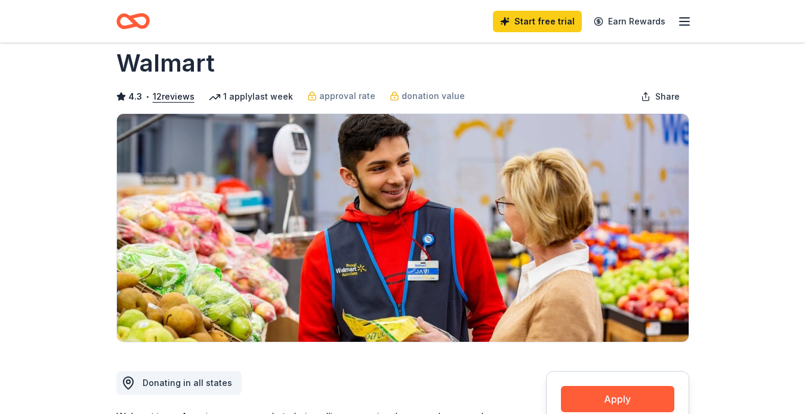
scroll to position [0, 0]
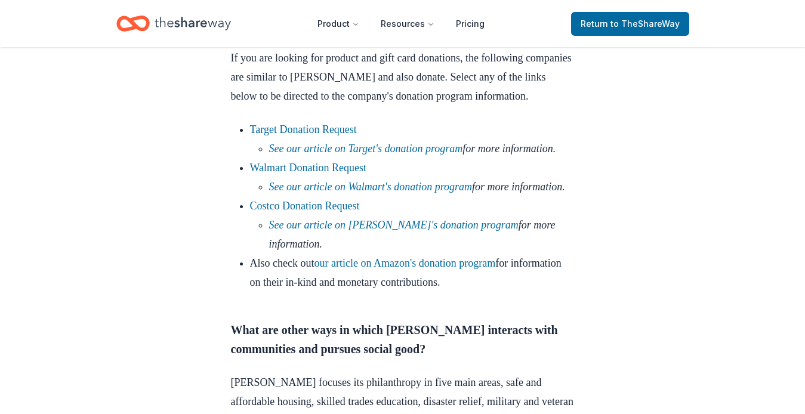
scroll to position [1253, 0]
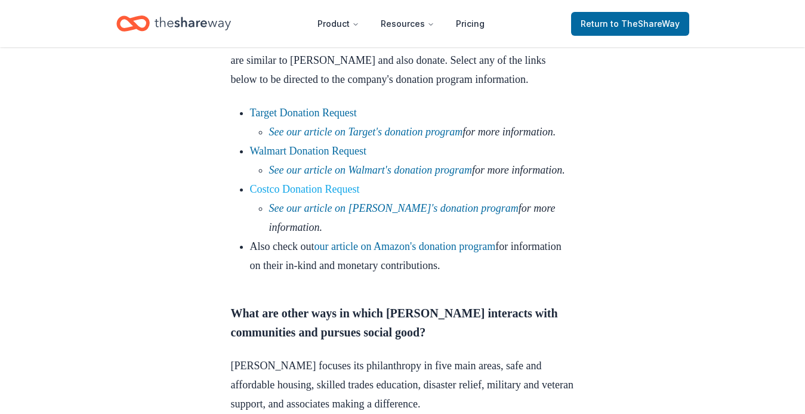
click at [298, 195] on link "Costco Donation Request" at bounding box center [305, 189] width 110 height 12
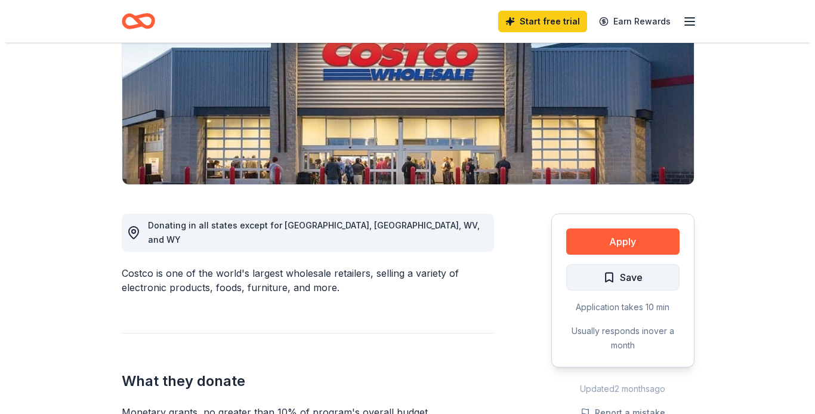
scroll to position [179, 0]
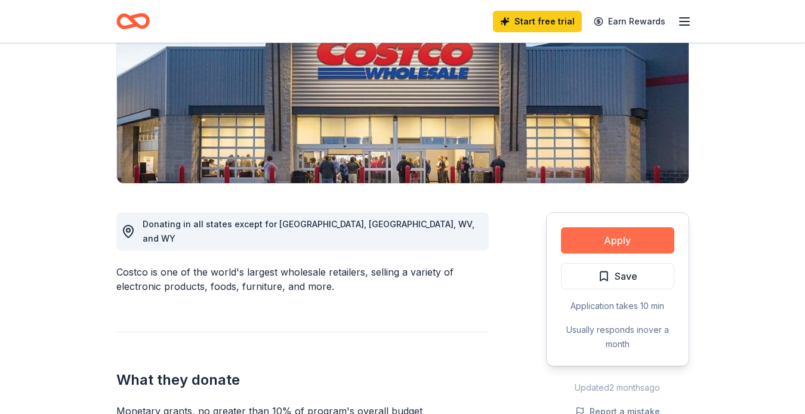
click at [599, 236] on button "Apply" at bounding box center [617, 240] width 113 height 26
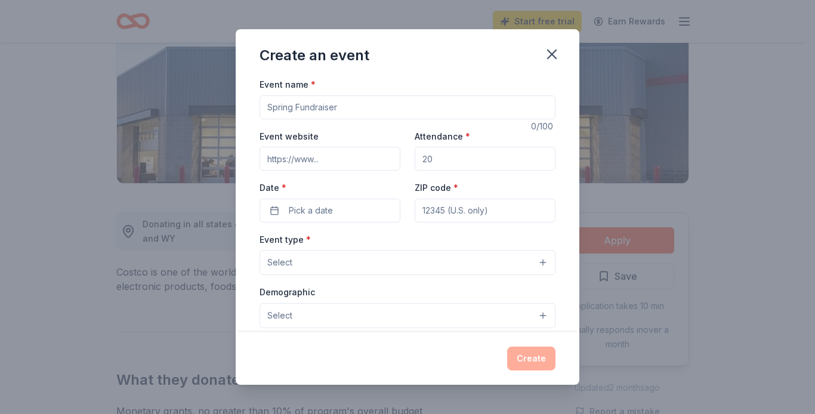
click at [327, 265] on button "Select" at bounding box center [408, 262] width 296 height 25
click at [327, 263] on button "Select" at bounding box center [408, 262] width 296 height 25
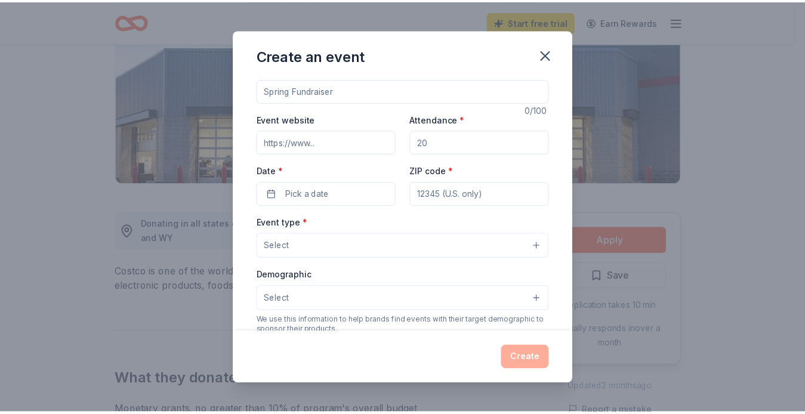
scroll to position [0, 0]
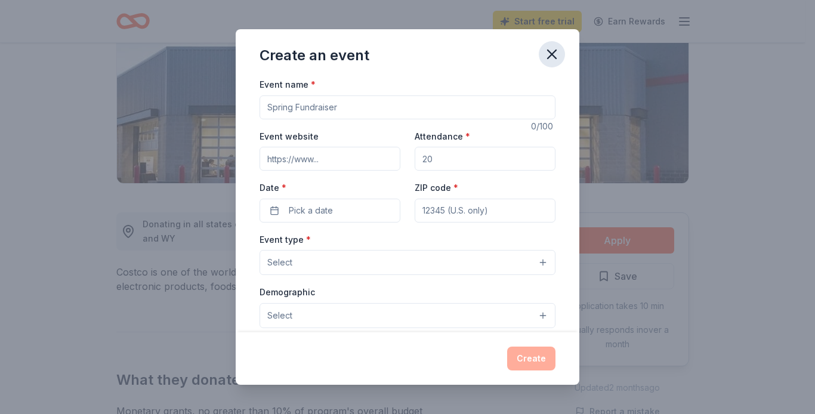
click at [548, 52] on icon "button" at bounding box center [552, 54] width 17 height 17
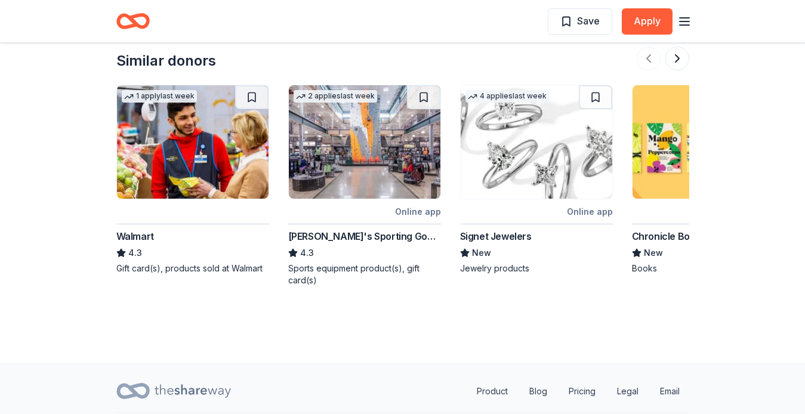
scroll to position [1596, 0]
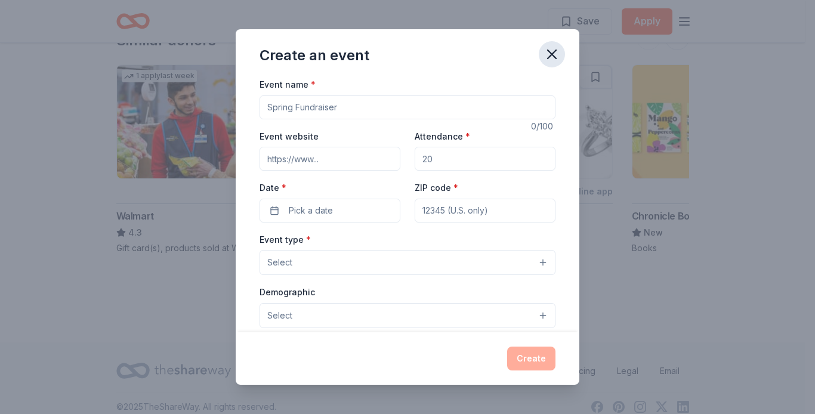
click at [550, 58] on icon "button" at bounding box center [552, 54] width 17 height 17
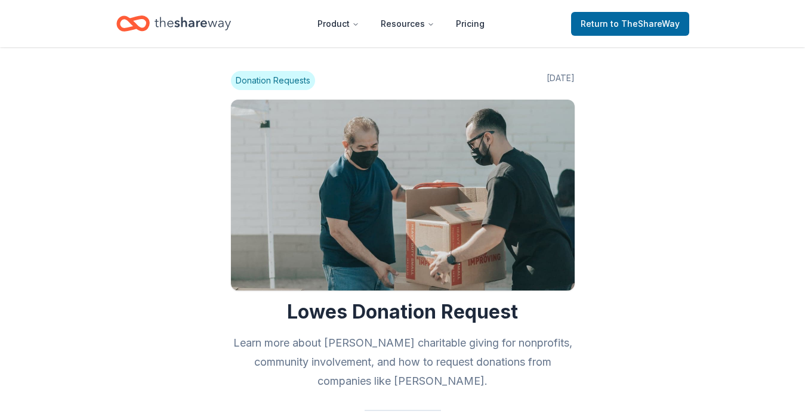
scroll to position [1250, 0]
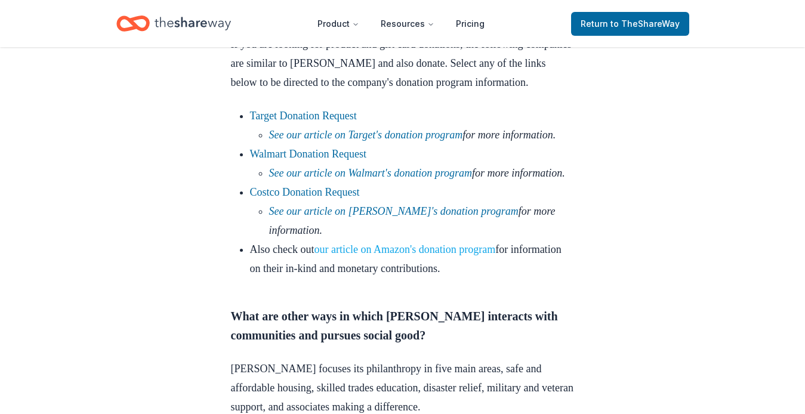
click at [344, 255] on link "our article on Amazon's donation program" at bounding box center [404, 249] width 181 height 12
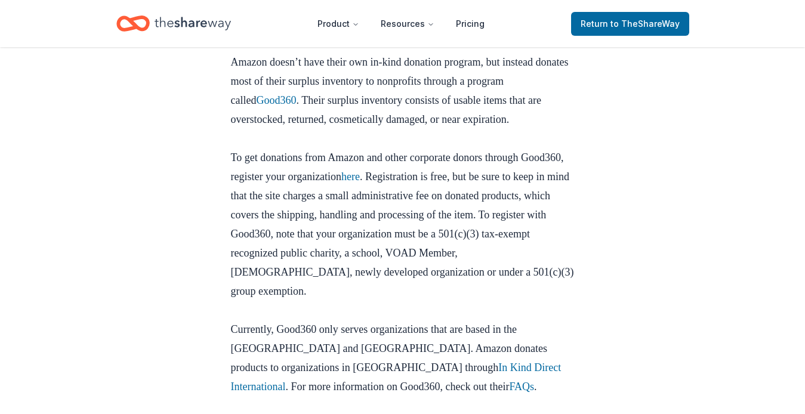
scroll to position [656, 0]
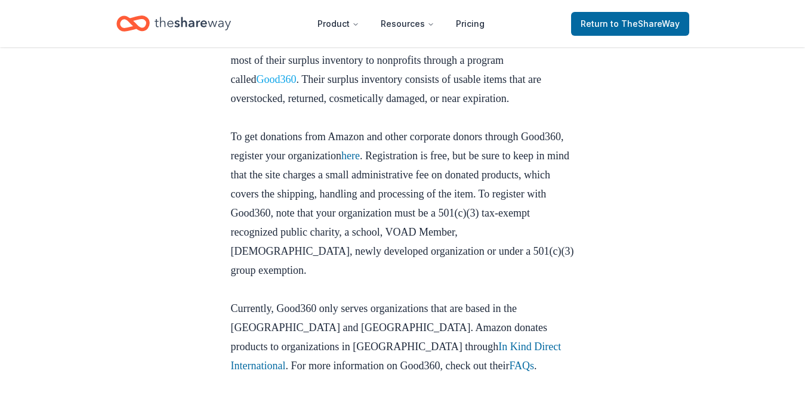
click at [289, 85] on link "Good360" at bounding box center [276, 79] width 40 height 12
